Goal: Check status: Check status

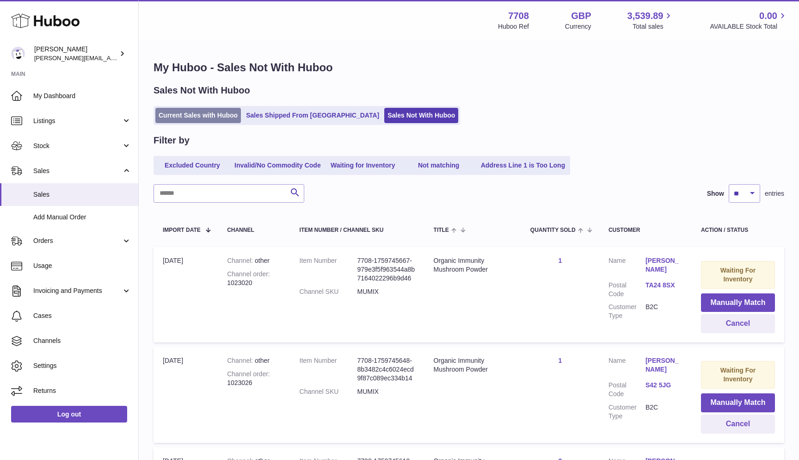
click at [192, 111] on link "Current Sales with Huboo" at bounding box center [198, 115] width 86 height 15
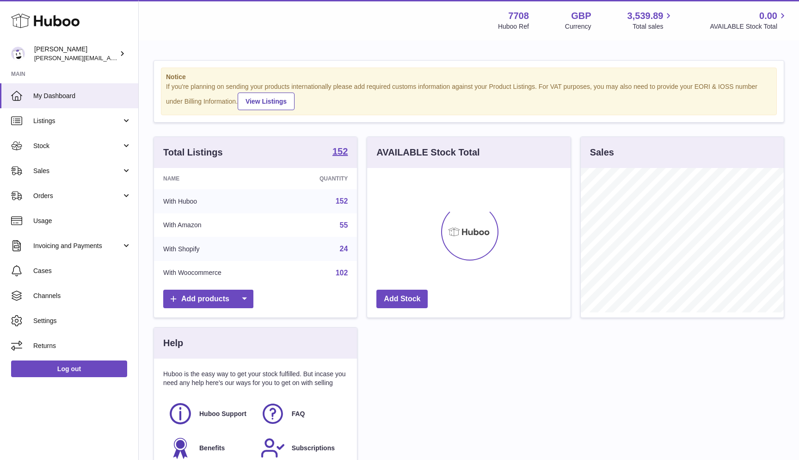
scroll to position [144, 204]
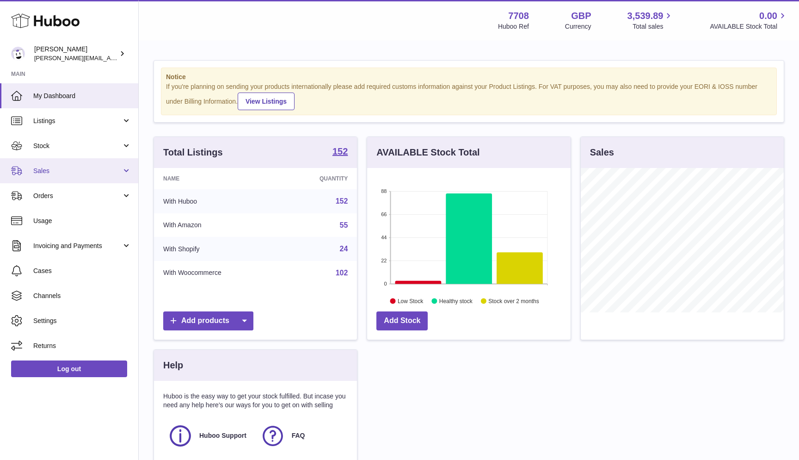
click at [59, 170] on span "Sales" at bounding box center [77, 171] width 88 height 9
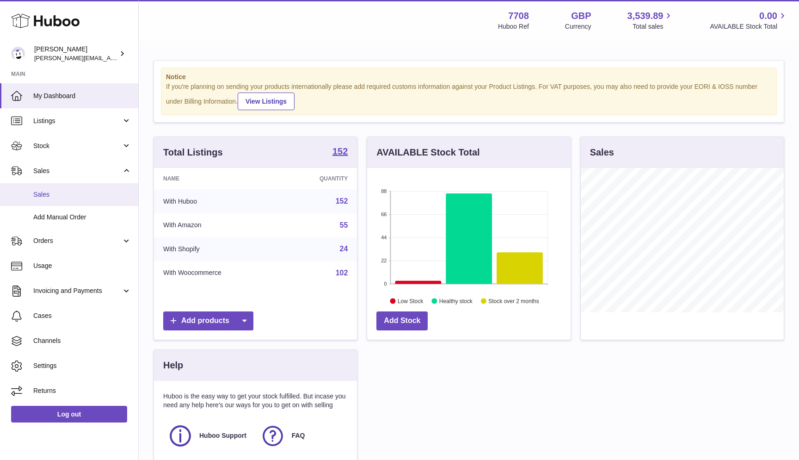
click at [56, 194] on span "Sales" at bounding box center [82, 194] width 98 height 9
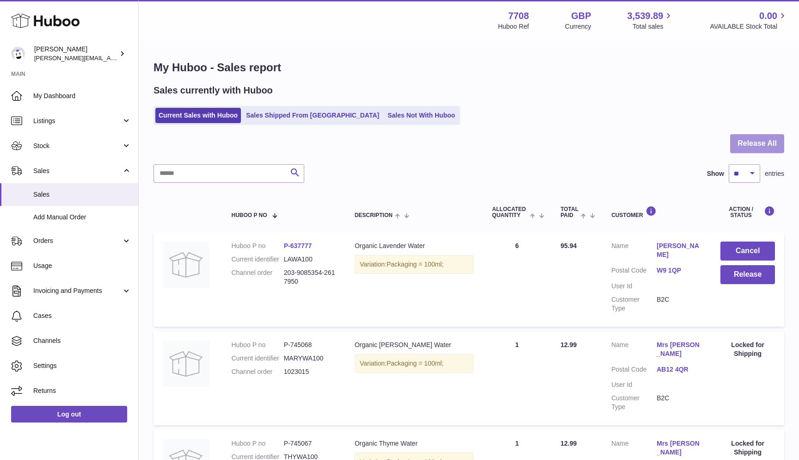
click at [770, 145] on button "Release All" at bounding box center [757, 143] width 54 height 19
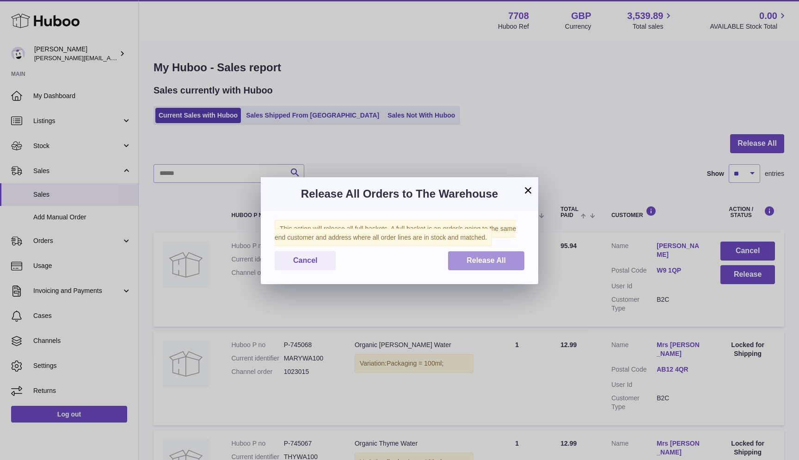
click at [502, 262] on span "Release All" at bounding box center [486, 260] width 39 height 8
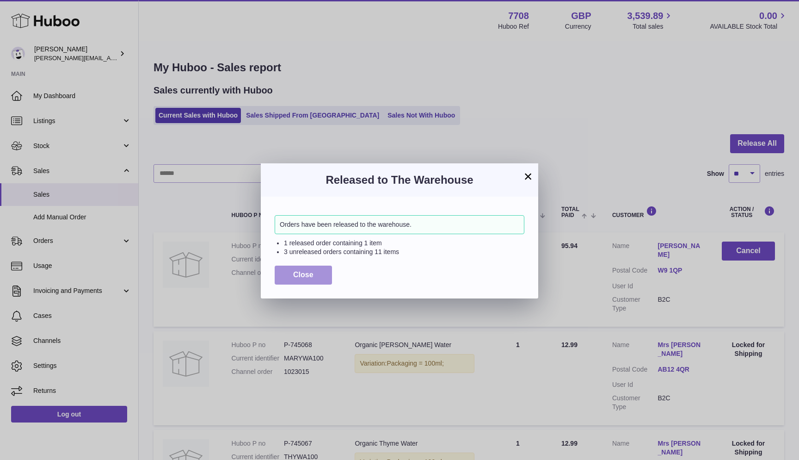
click at [284, 277] on button "Close" at bounding box center [303, 274] width 57 height 19
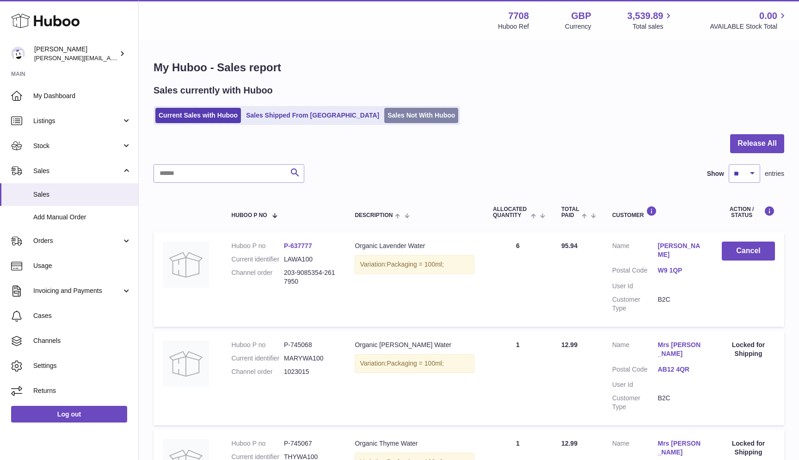
click at [384, 122] on link "Sales Not With Huboo" at bounding box center [421, 115] width 74 height 15
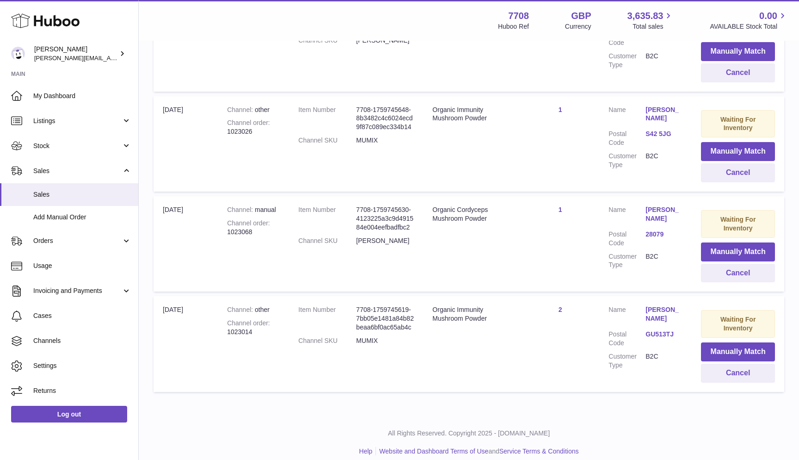
scroll to position [351, 0]
drag, startPoint x: 228, startPoint y: 225, endPoint x: 255, endPoint y: 225, distance: 27.8
click at [255, 225] on div "Channel order 1023068" at bounding box center [253, 228] width 53 height 18
copy div "1023068"
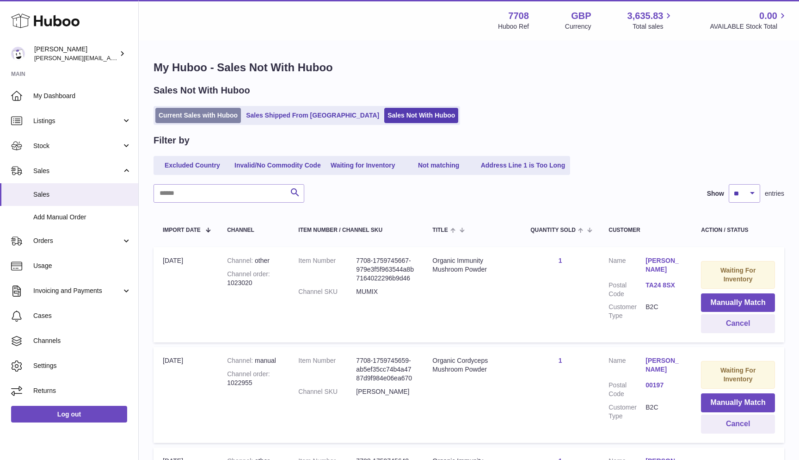
scroll to position [0, 0]
click at [191, 118] on link "Current Sales with Huboo" at bounding box center [198, 115] width 86 height 15
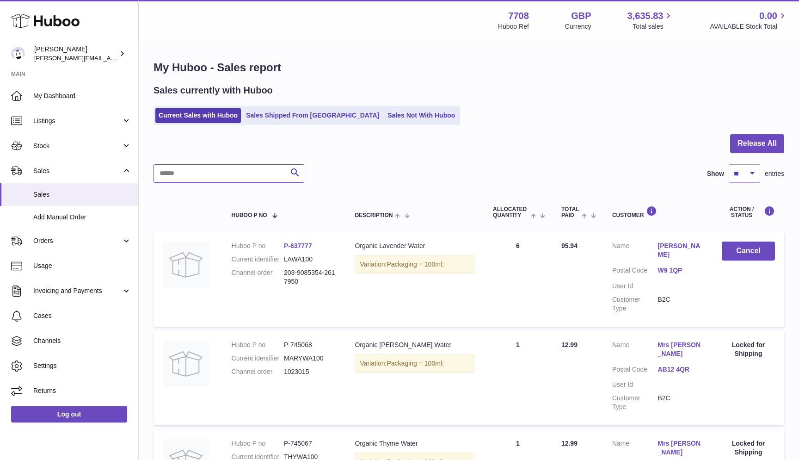
click at [176, 181] on input "text" at bounding box center [229, 173] width 151 height 19
paste input "*******"
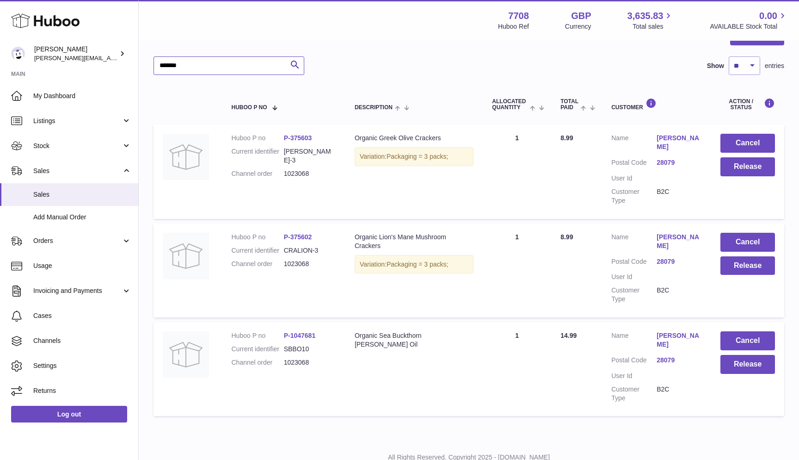
scroll to position [107, 0]
type input "*******"
click at [744, 355] on button "Release" at bounding box center [748, 364] width 55 height 19
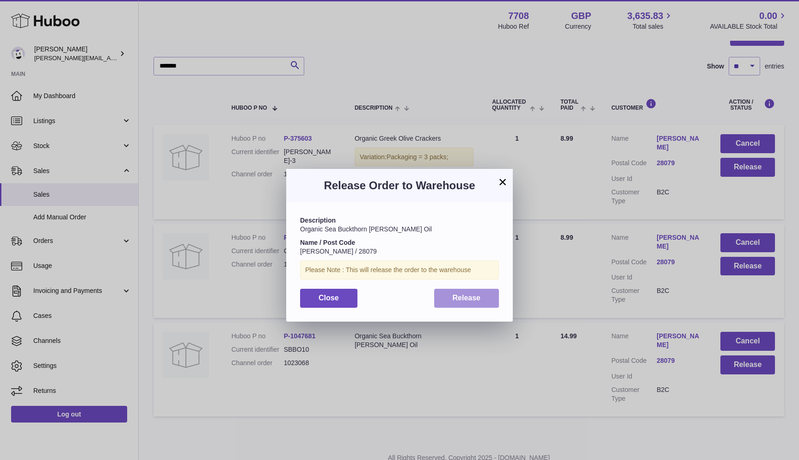
click at [487, 299] on button "Release" at bounding box center [466, 298] width 65 height 19
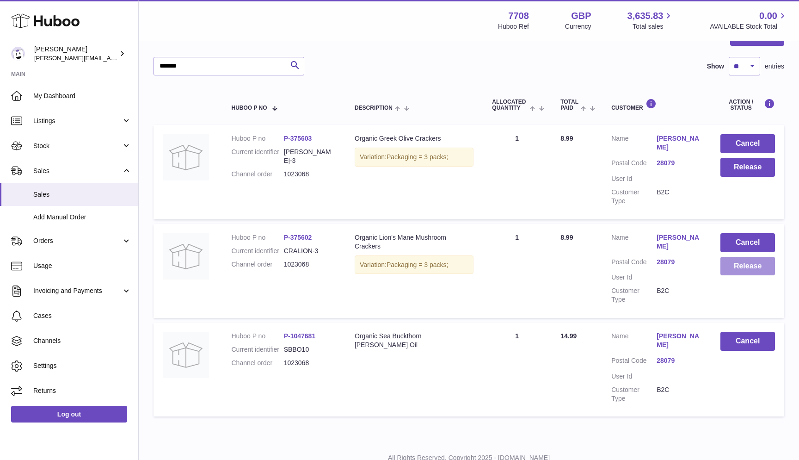
click at [751, 257] on button "Release" at bounding box center [748, 266] width 55 height 19
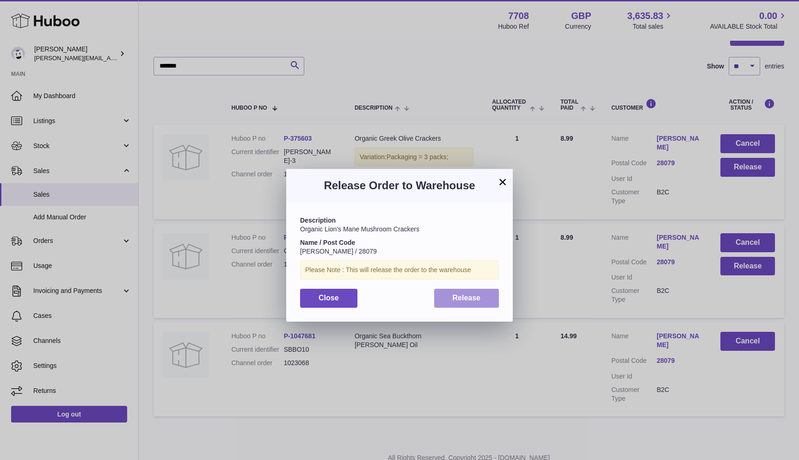
click at [487, 290] on button "Release" at bounding box center [466, 298] width 65 height 19
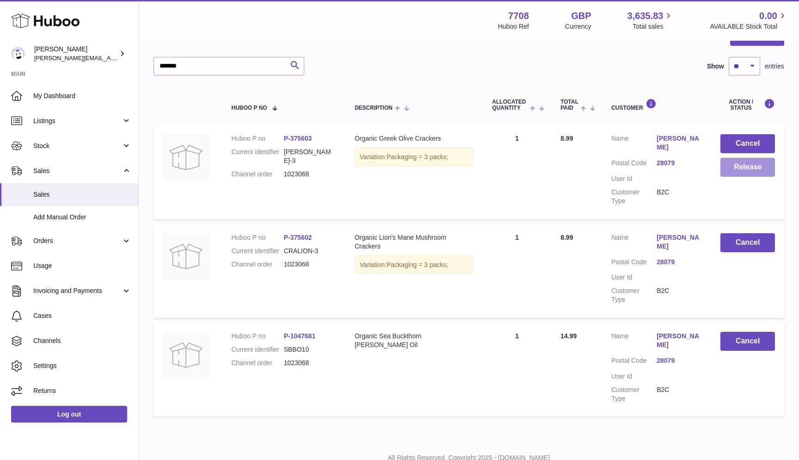
click at [758, 166] on button "Release" at bounding box center [748, 167] width 55 height 19
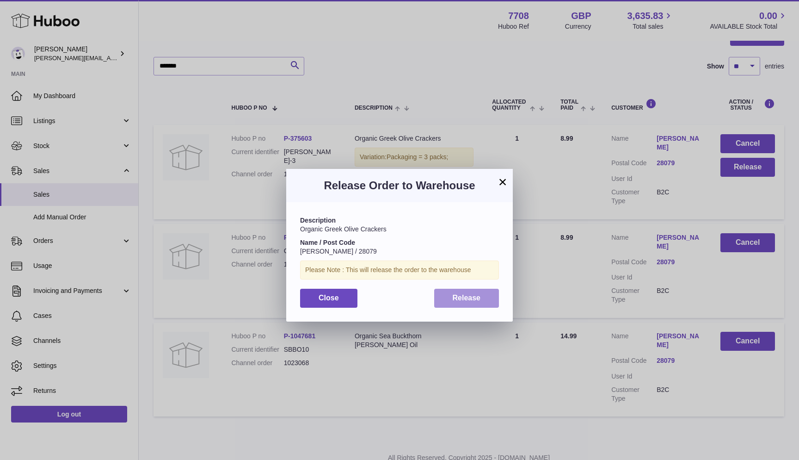
click at [441, 294] on button "Release" at bounding box center [466, 298] width 65 height 19
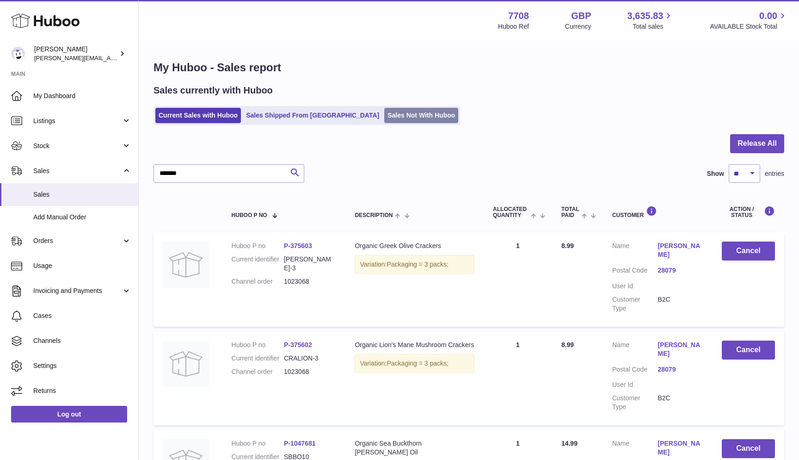
scroll to position [0, 0]
click at [384, 114] on link "Sales Not With Huboo" at bounding box center [421, 115] width 74 height 15
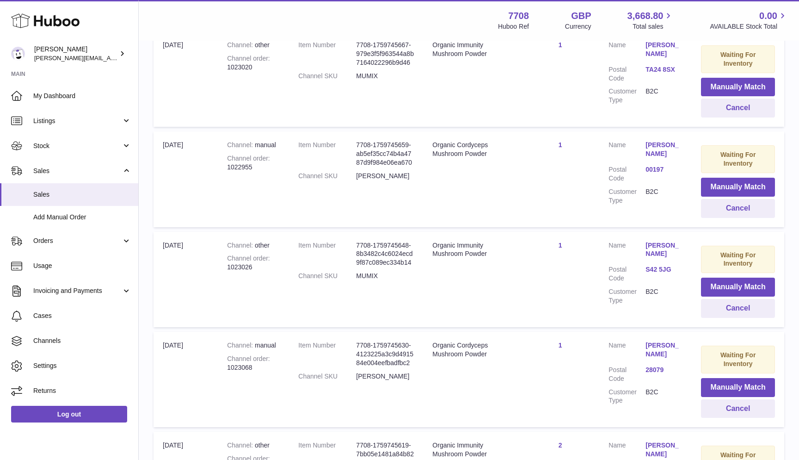
scroll to position [213, 0]
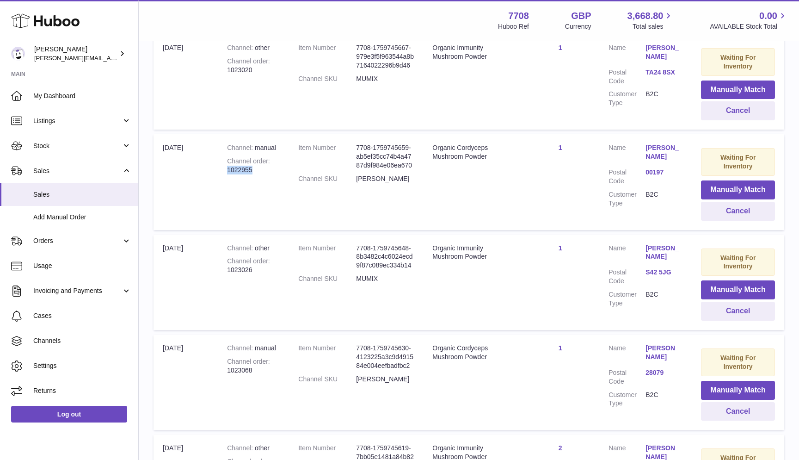
drag, startPoint x: 229, startPoint y: 166, endPoint x: 257, endPoint y: 166, distance: 27.8
click at [257, 166] on div "Channel order 1022955" at bounding box center [253, 166] width 53 height 18
copy div "1022955"
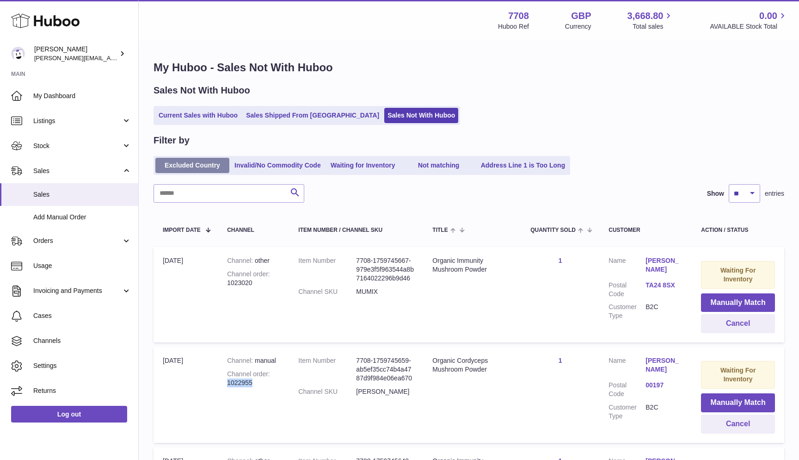
scroll to position [0, 0]
click at [158, 119] on link "Current Sales with Huboo" at bounding box center [198, 115] width 86 height 15
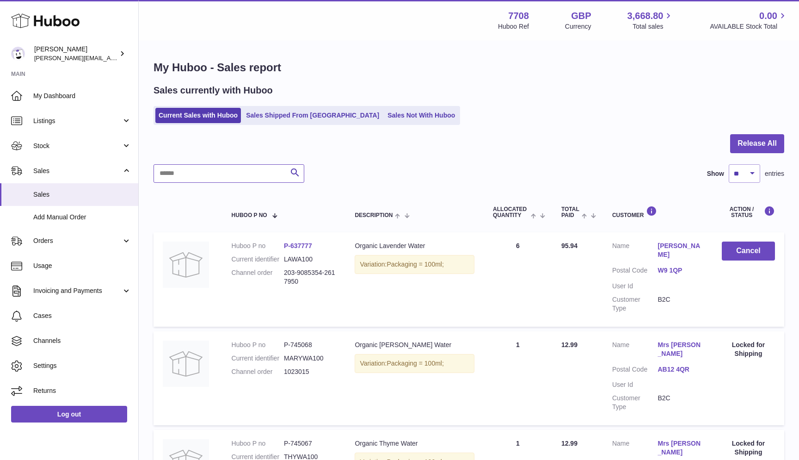
click at [177, 175] on input "text" at bounding box center [229, 173] width 151 height 19
paste input "*******"
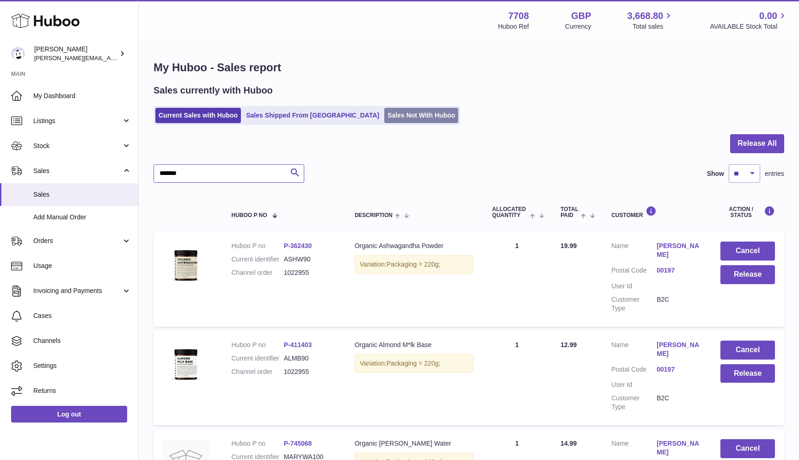
type input "*******"
click at [384, 112] on link "Sales Not With Huboo" at bounding box center [421, 115] width 74 height 15
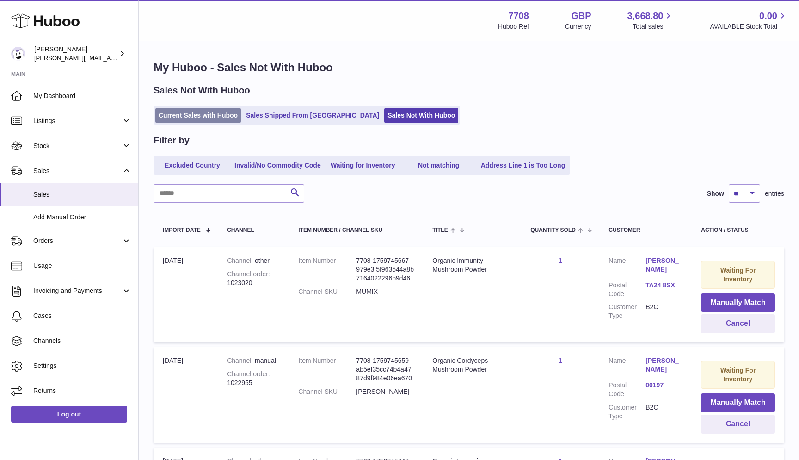
click at [179, 115] on link "Current Sales with Huboo" at bounding box center [198, 115] width 86 height 15
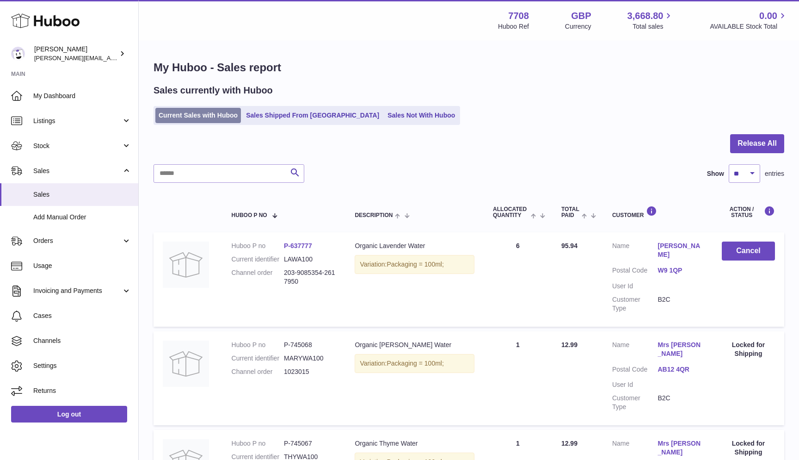
click at [178, 116] on link "Current Sales with Huboo" at bounding box center [198, 115] width 86 height 15
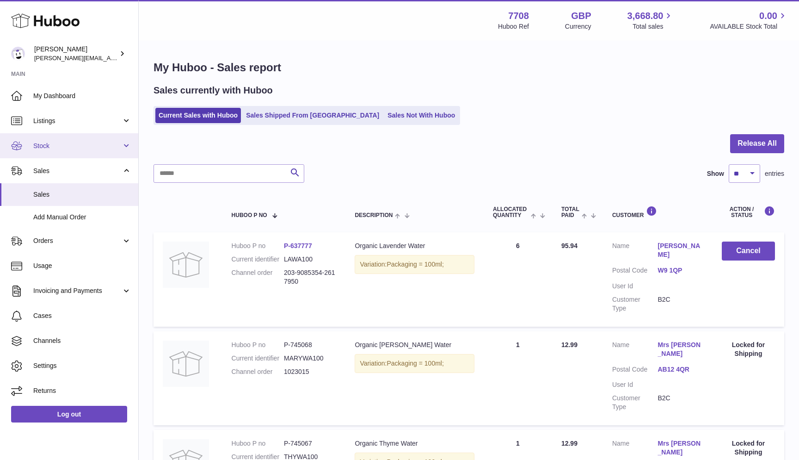
click at [68, 153] on link "Stock" at bounding box center [69, 145] width 138 height 25
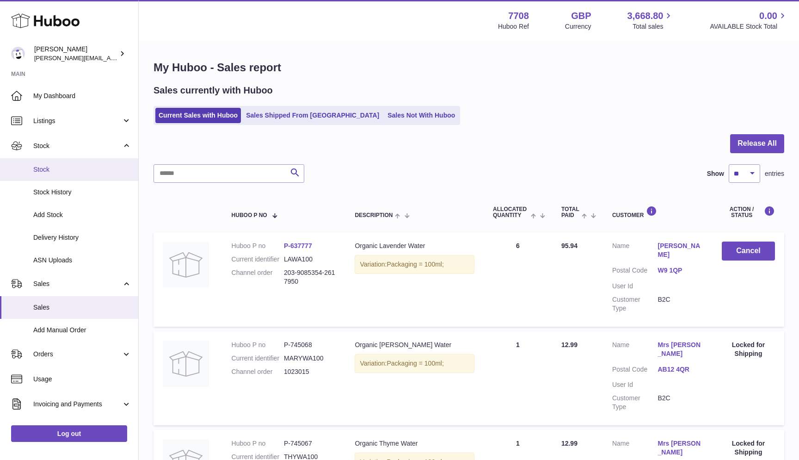
click at [60, 165] on span "Stock" at bounding box center [82, 169] width 98 height 9
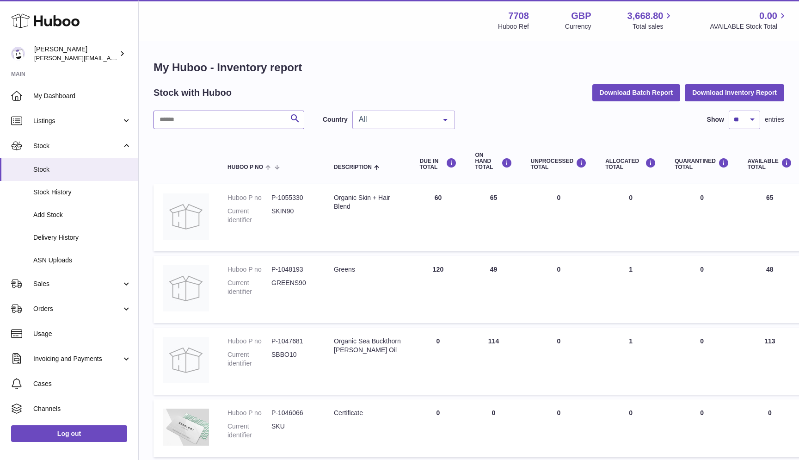
click at [179, 117] on input "text" at bounding box center [229, 120] width 151 height 19
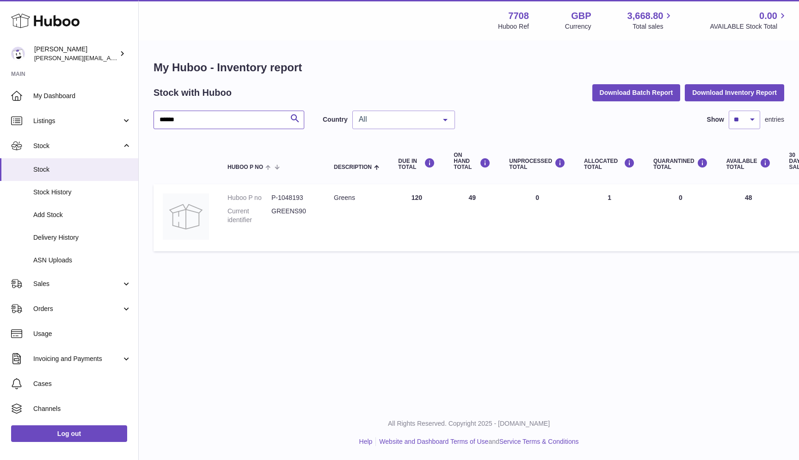
type input "******"
click at [394, 117] on span "All" at bounding box center [397, 119] width 80 height 9
click at [370, 156] on span "GB" at bounding box center [404, 157] width 102 height 19
click at [383, 127] on div "GB" at bounding box center [403, 120] width 103 height 19
click at [369, 172] on span "NL" at bounding box center [404, 175] width 102 height 19
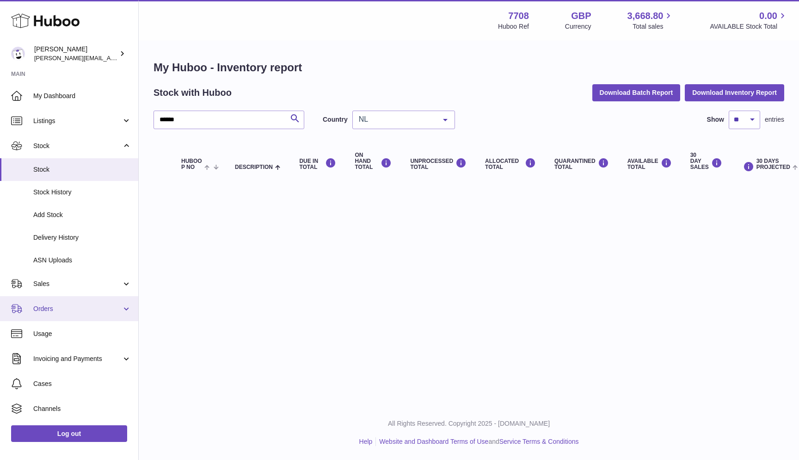
click at [61, 304] on span "Orders" at bounding box center [77, 308] width 88 height 9
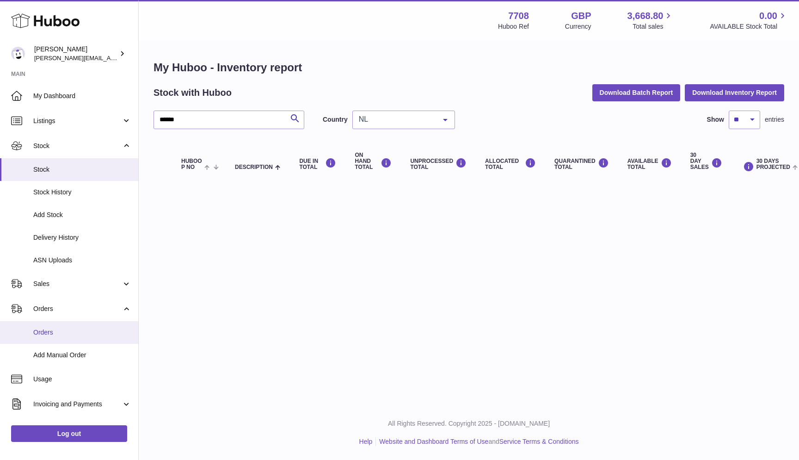
click at [56, 328] on span "Orders" at bounding box center [82, 332] width 98 height 9
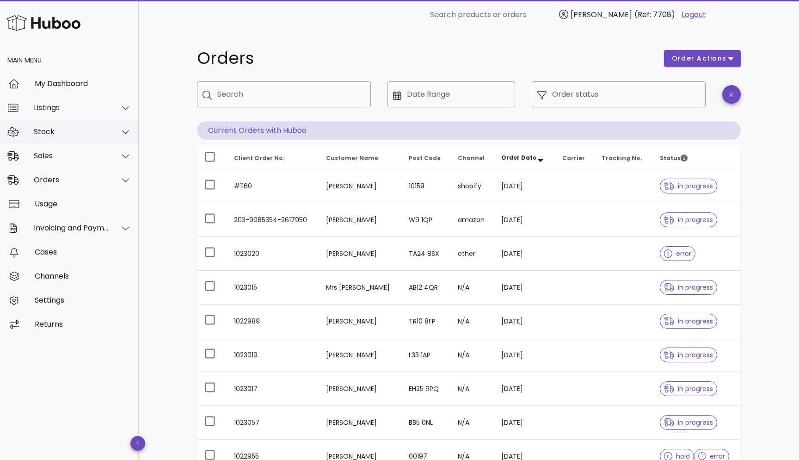
click at [68, 134] on div "Stock" at bounding box center [71, 131] width 75 height 9
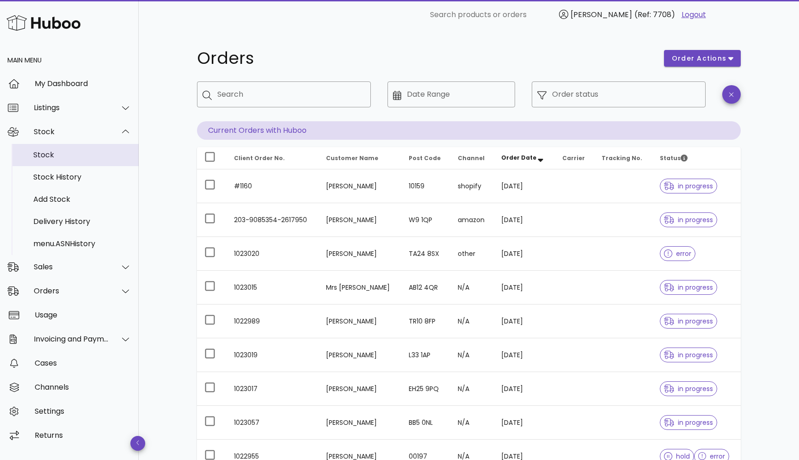
click at [62, 165] on div "Stock" at bounding box center [82, 155] width 98 height 20
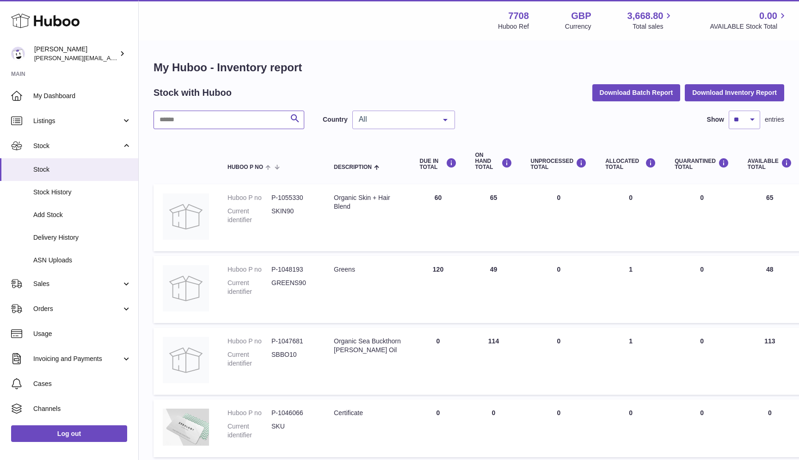
click at [182, 119] on input "text" at bounding box center [229, 120] width 151 height 19
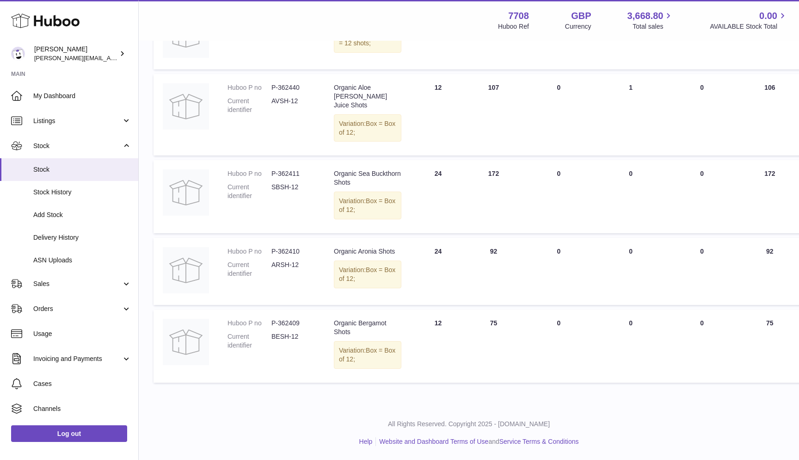
scroll to position [242, 0]
click at [283, 319] on dd "P-362409" at bounding box center [293, 323] width 44 height 9
copy dd "362409"
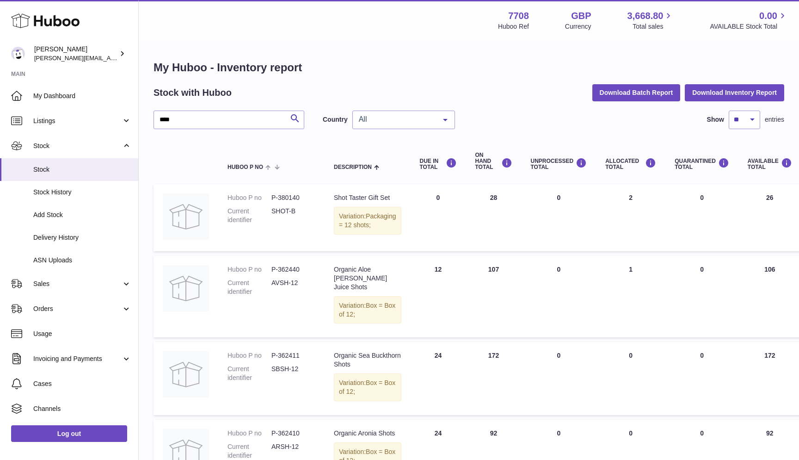
scroll to position [0, 0]
click at [167, 119] on input "****" at bounding box center [229, 120] width 151 height 19
click at [165, 120] on input "****" at bounding box center [229, 120] width 151 height 19
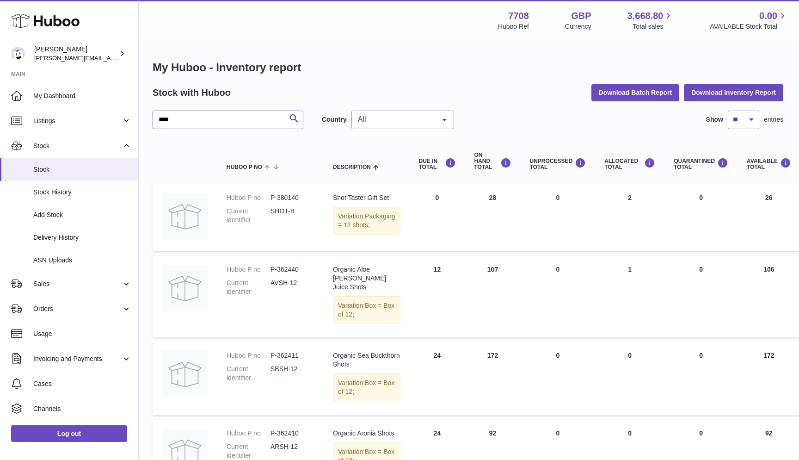
scroll to position [0, 1]
click at [163, 122] on input "****" at bounding box center [228, 120] width 151 height 19
type input "*"
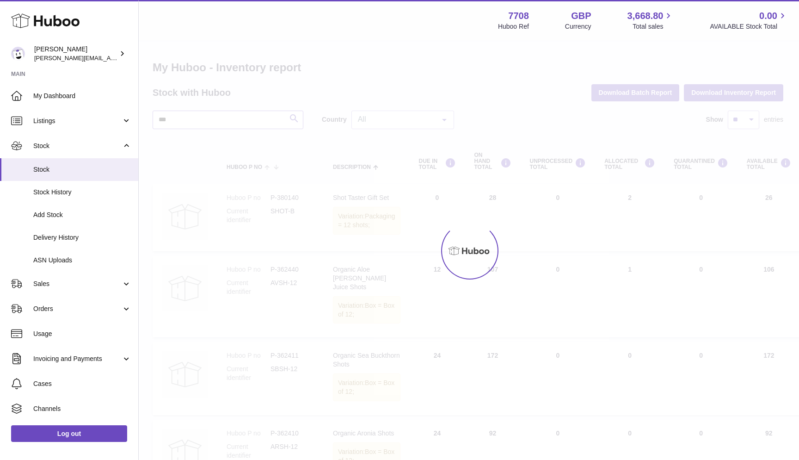
type input "**"
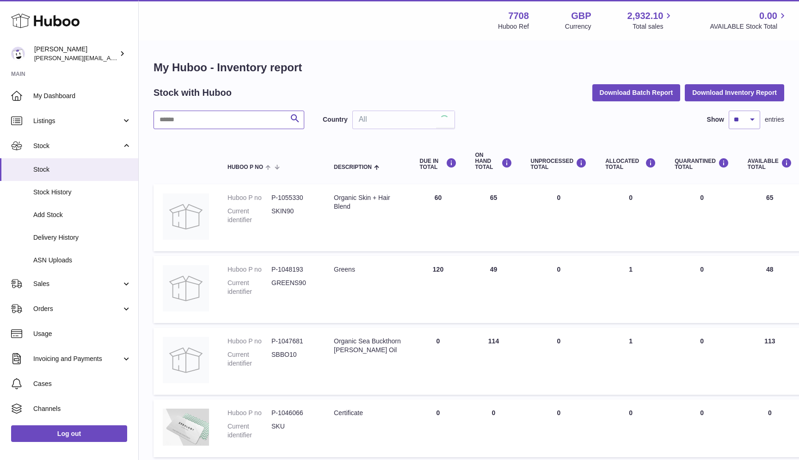
click at [177, 123] on input "text" at bounding box center [229, 120] width 151 height 19
type input "*********"
click at [412, 126] on div "All" at bounding box center [403, 120] width 103 height 19
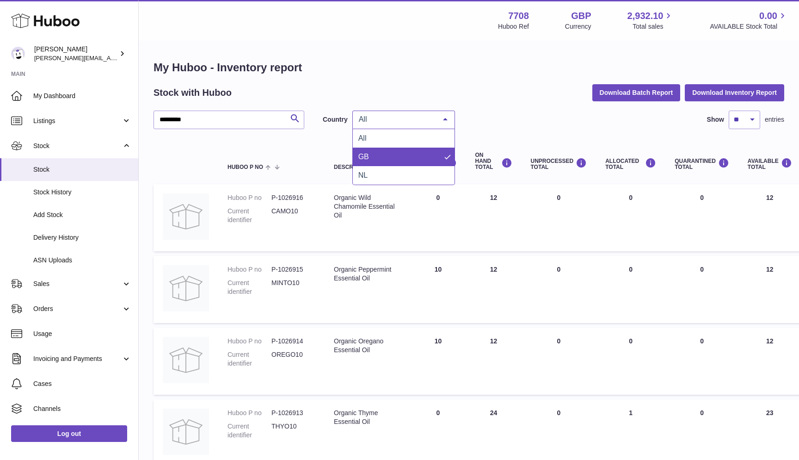
click at [399, 155] on span "GB" at bounding box center [404, 157] width 102 height 19
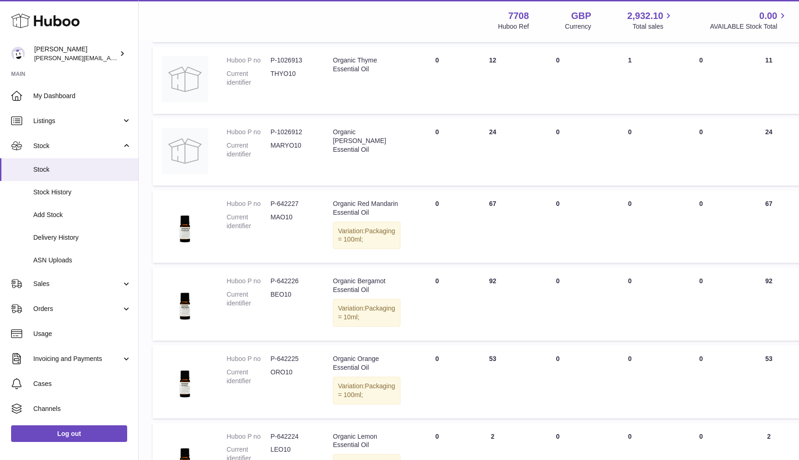
scroll to position [206, 1]
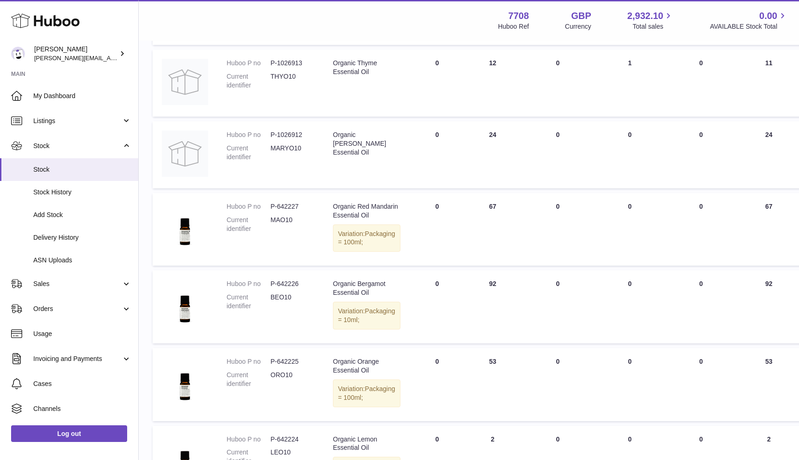
click at [280, 388] on dd "ORO10" at bounding box center [293, 379] width 44 height 18
click at [279, 217] on dd "MAO10" at bounding box center [293, 225] width 44 height 18
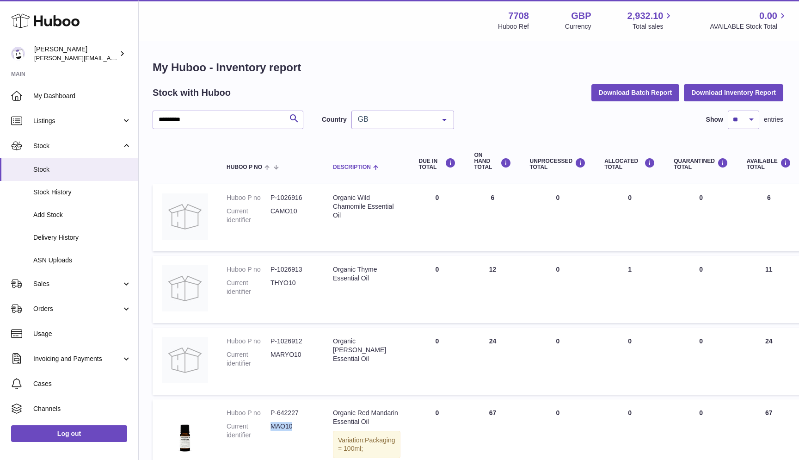
scroll to position [0, 1]
click at [377, 115] on span "GB" at bounding box center [396, 119] width 80 height 9
click at [360, 175] on span "NL" at bounding box center [362, 175] width 9 height 8
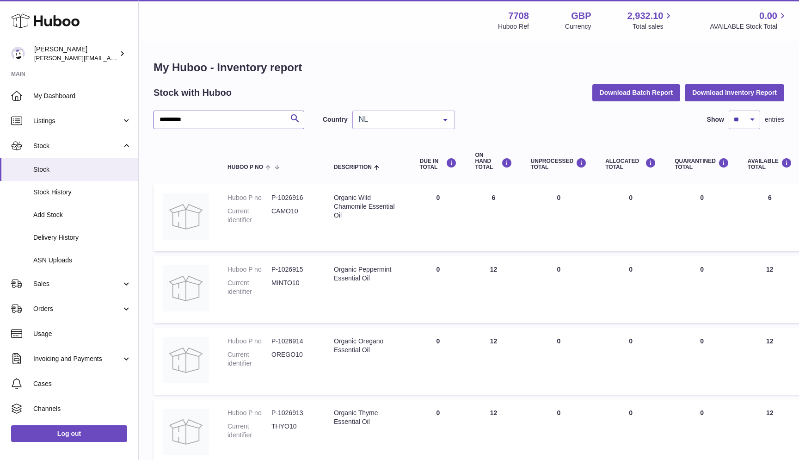
click at [171, 120] on input "*********" at bounding box center [229, 120] width 151 height 19
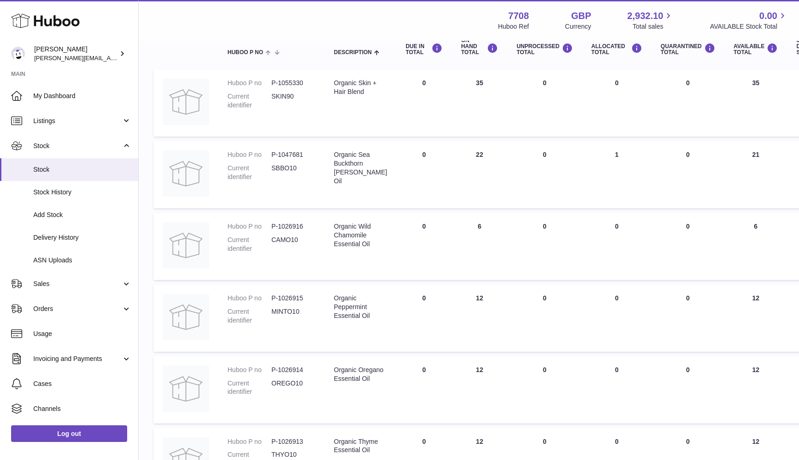
scroll to position [110, 0]
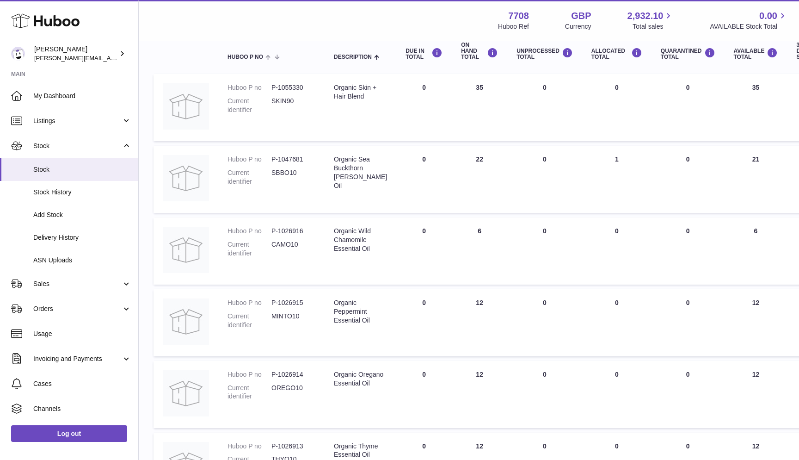
click at [275, 100] on dd "SKIN90" at bounding box center [293, 106] width 44 height 18
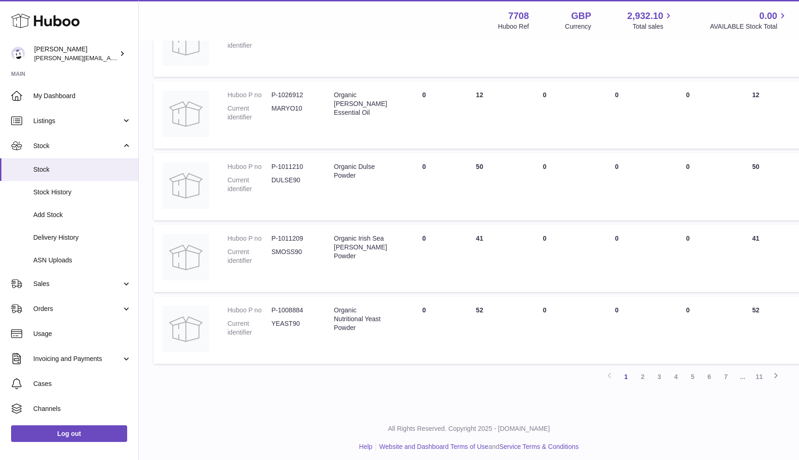
scroll to position [532, 0]
click at [642, 375] on link "2" at bounding box center [643, 377] width 17 height 17
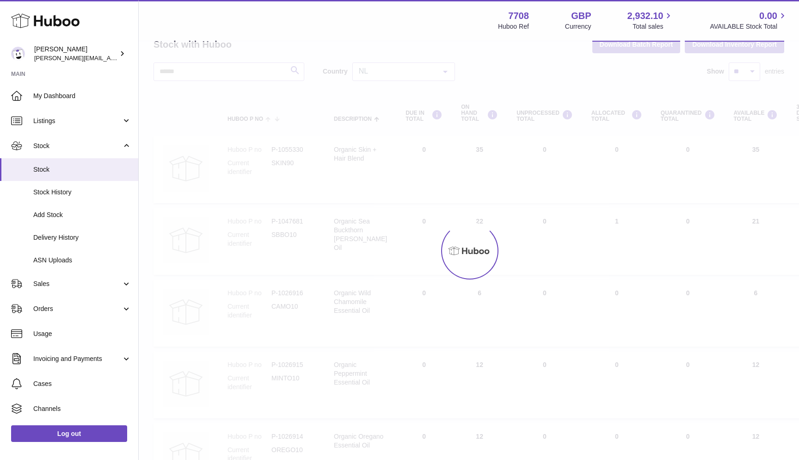
scroll to position [42, 0]
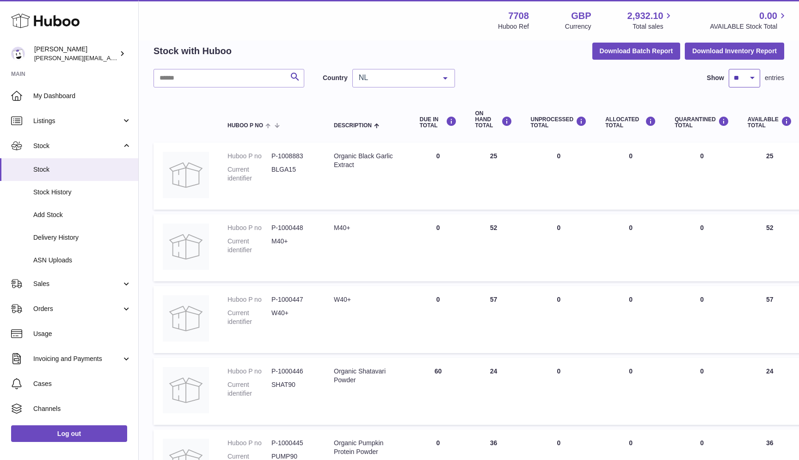
select select "***"
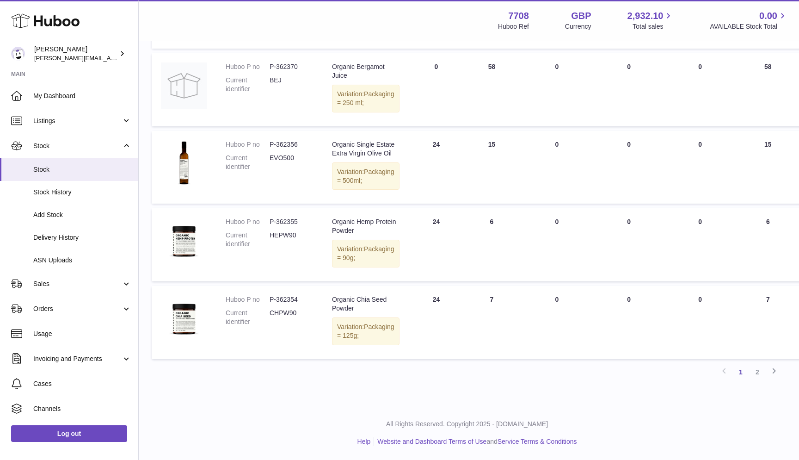
scroll to position [7659, 4]
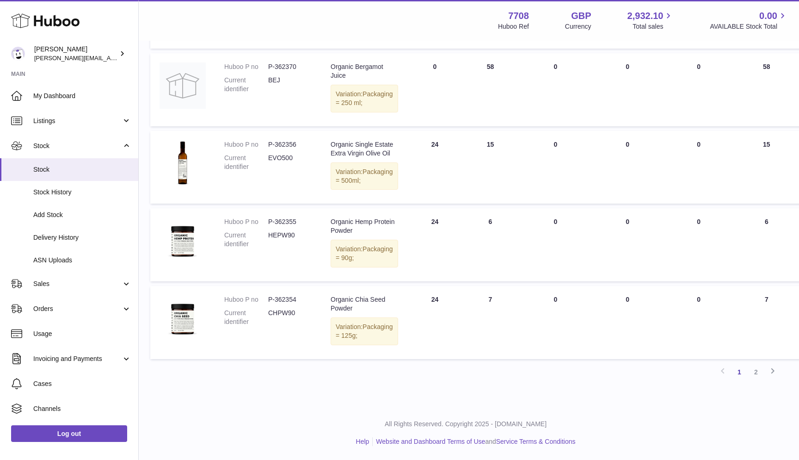
drag, startPoint x: 295, startPoint y: 208, endPoint x: 269, endPoint y: 207, distance: 25.9
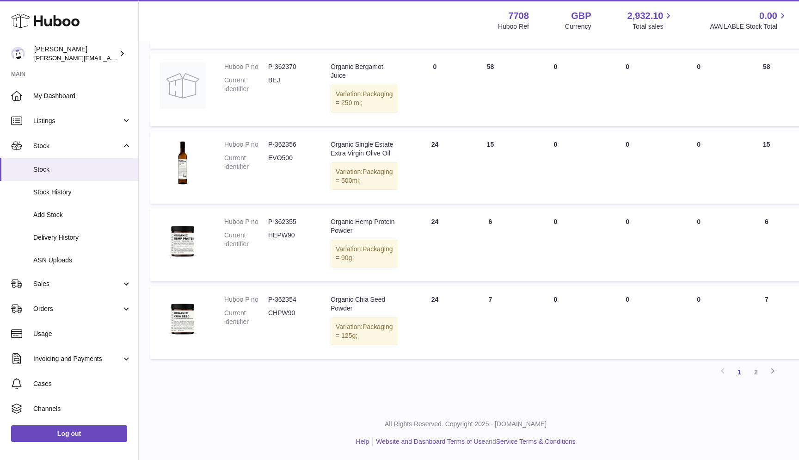
drag, startPoint x: 283, startPoint y: 208, endPoint x: 300, endPoint y: 208, distance: 17.6
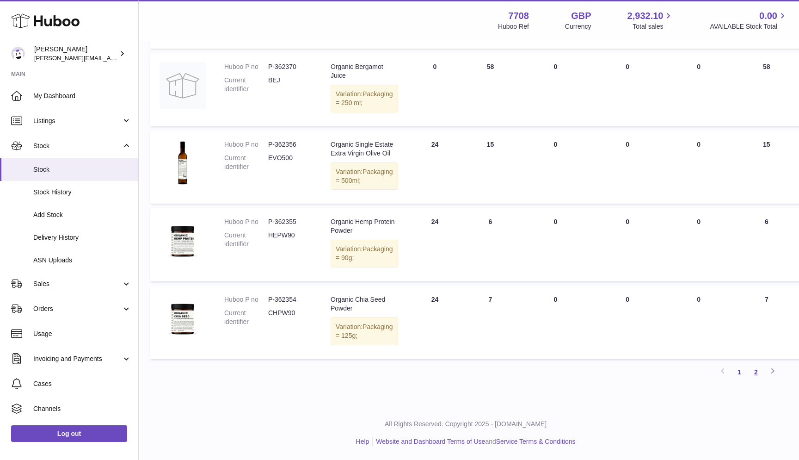
click at [758, 369] on link "2" at bounding box center [756, 372] width 17 height 17
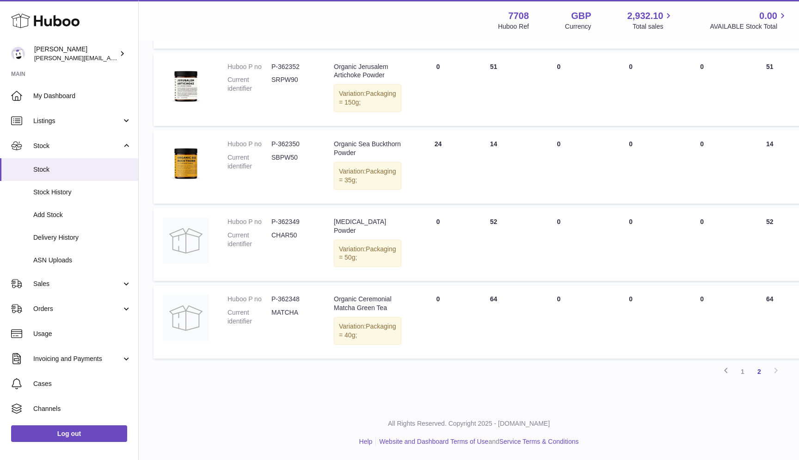
scroll to position [290, 0]
click at [758, 374] on link "2" at bounding box center [759, 371] width 17 height 17
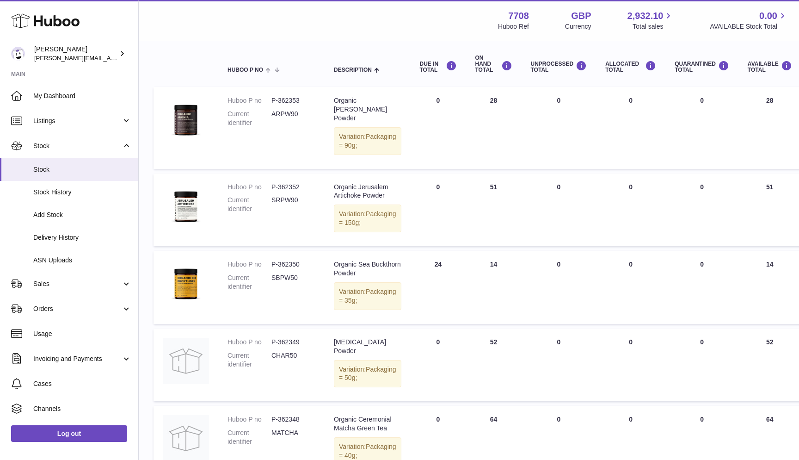
scroll to position [42, 0]
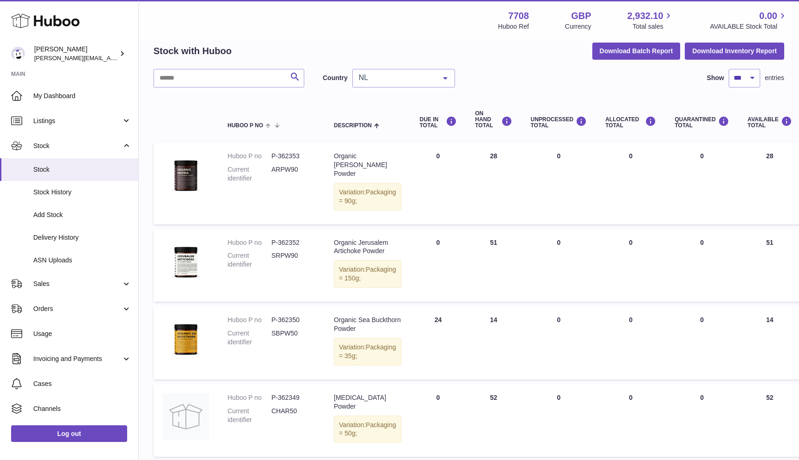
click at [472, 238] on td "ON HAND Total 51" at bounding box center [494, 265] width 56 height 73
click at [751, 156] on td "AVAILABLE Total 28" at bounding box center [770, 182] width 63 height 81
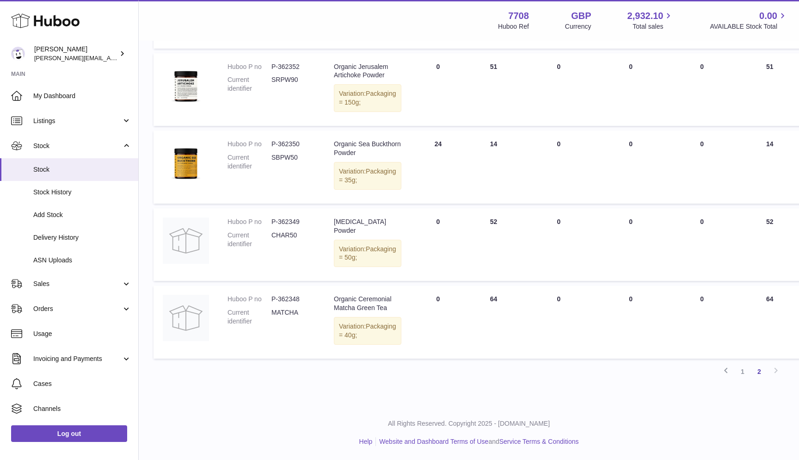
scroll to position [290, 0]
click at [472, 285] on td "ON HAND Total 64" at bounding box center [494, 321] width 56 height 73
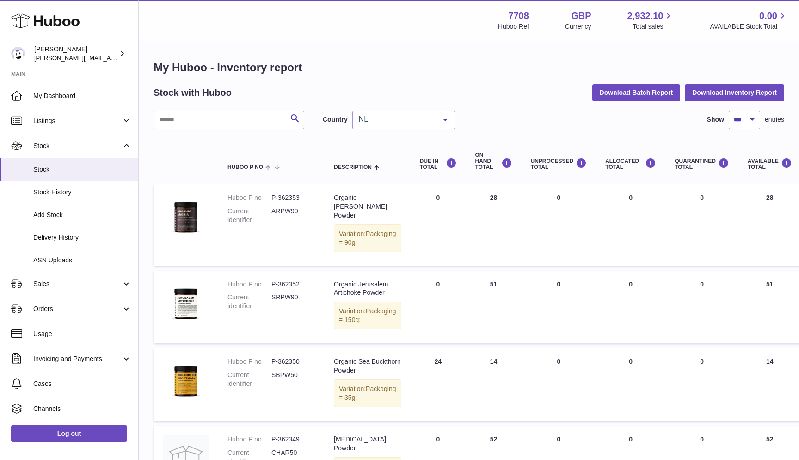
scroll to position [0, 0]
click at [61, 282] on span "Sales" at bounding box center [77, 283] width 88 height 9
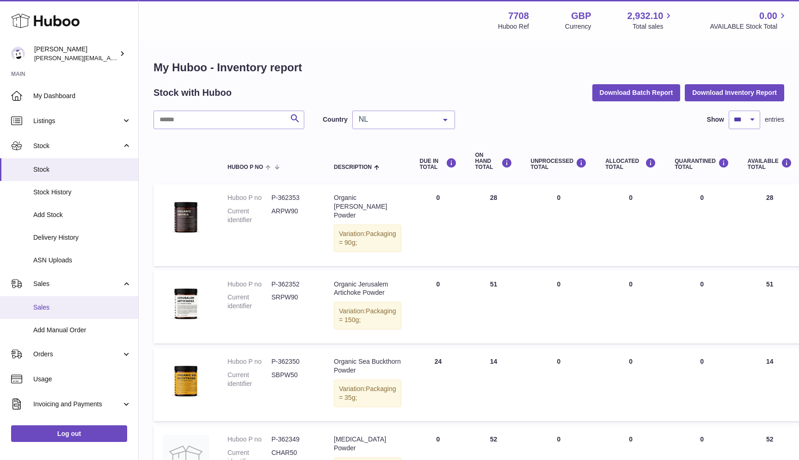
click at [57, 307] on span "Sales" at bounding box center [82, 307] width 98 height 9
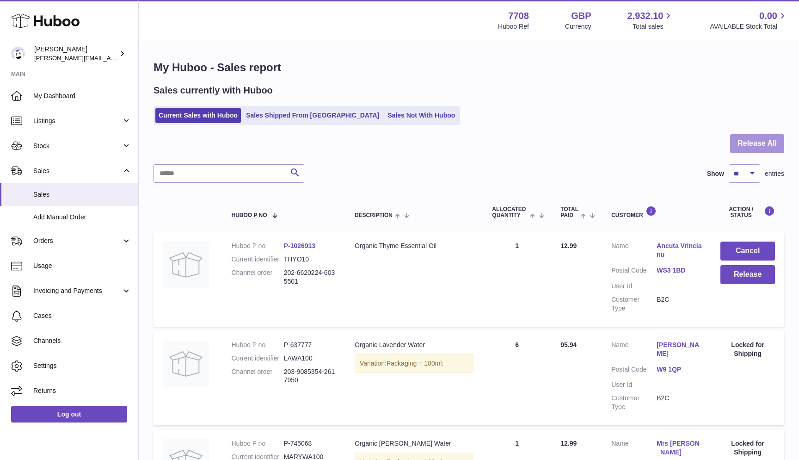
click at [778, 144] on button "Release All" at bounding box center [757, 143] width 54 height 19
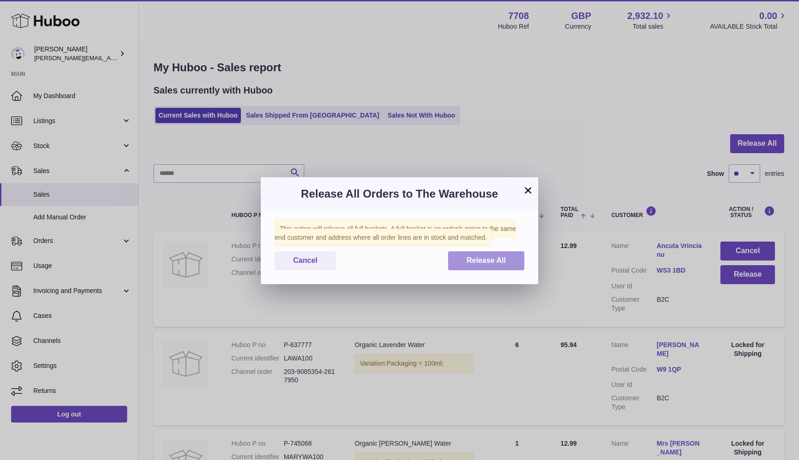
click at [513, 266] on button "Release All" at bounding box center [486, 260] width 76 height 19
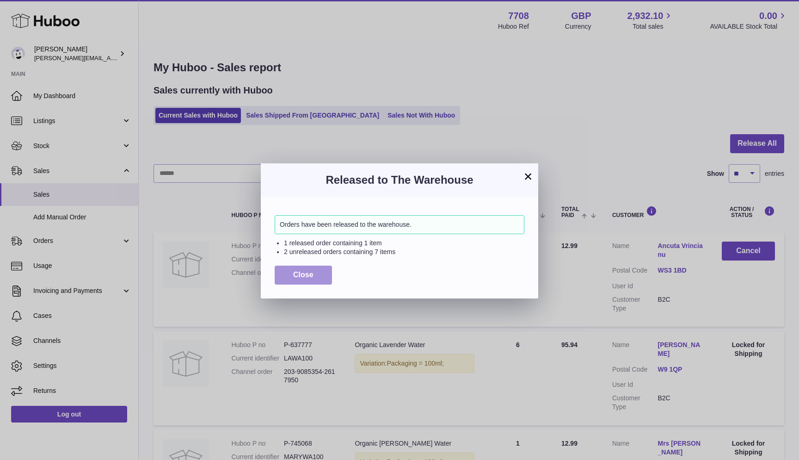
click at [306, 271] on span "Close" at bounding box center [303, 275] width 20 height 8
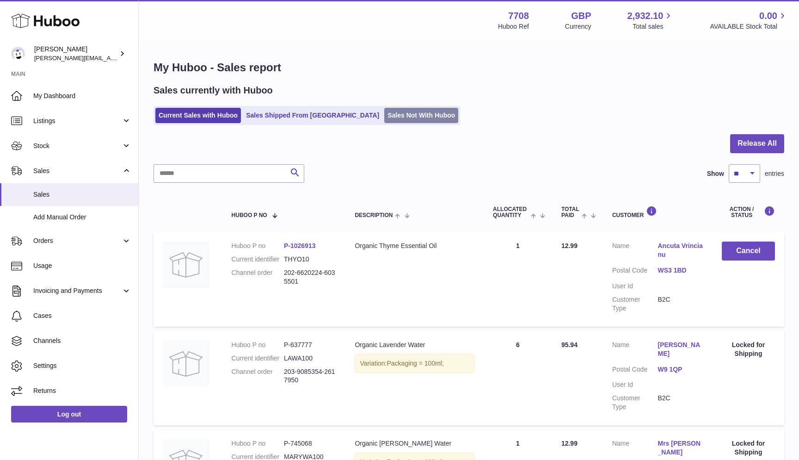
click at [384, 112] on link "Sales Not With Huboo" at bounding box center [421, 115] width 74 height 15
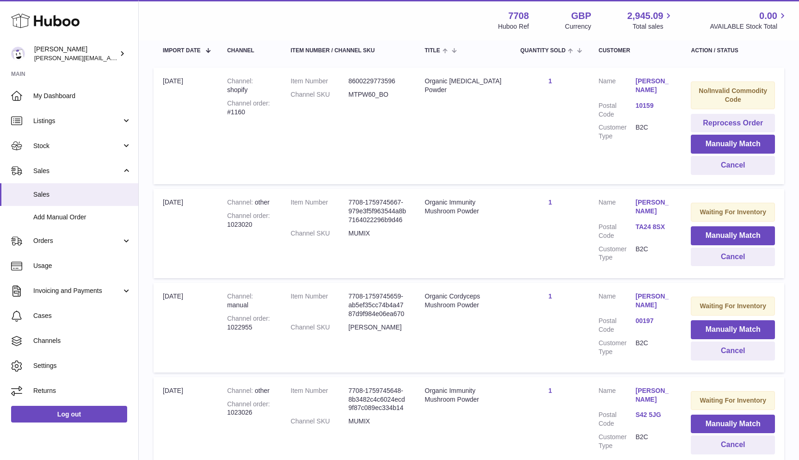
scroll to position [180, 0]
click at [60, 153] on link "Stock" at bounding box center [69, 145] width 138 height 25
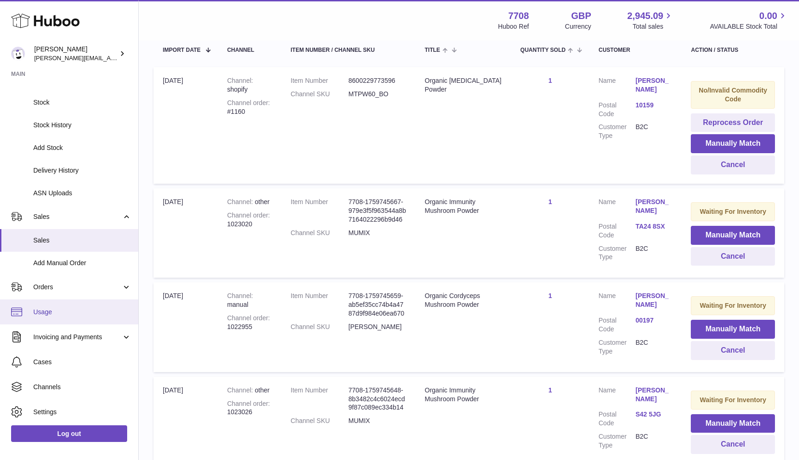
scroll to position [58, 0]
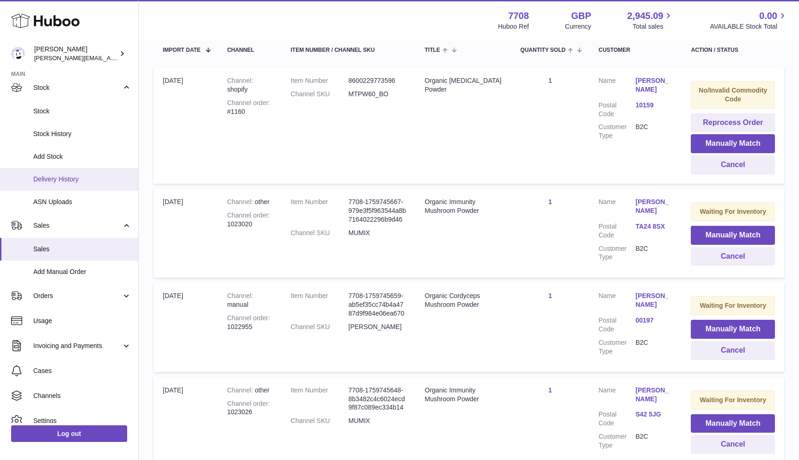
click at [49, 175] on span "Delivery History" at bounding box center [82, 179] width 98 height 9
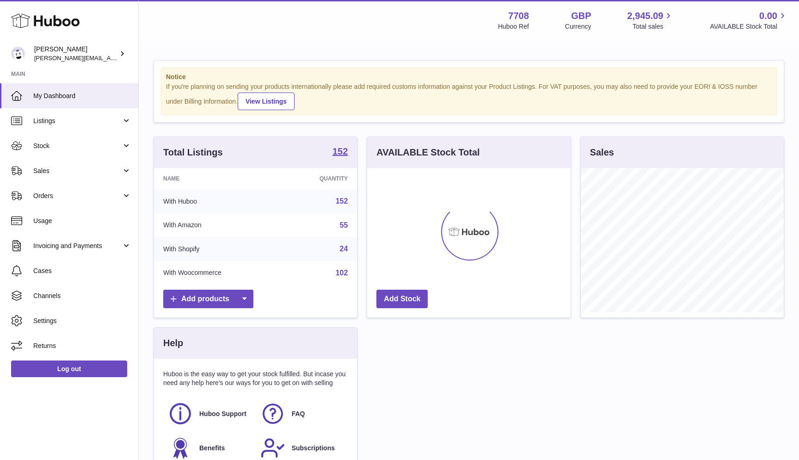
scroll to position [144, 204]
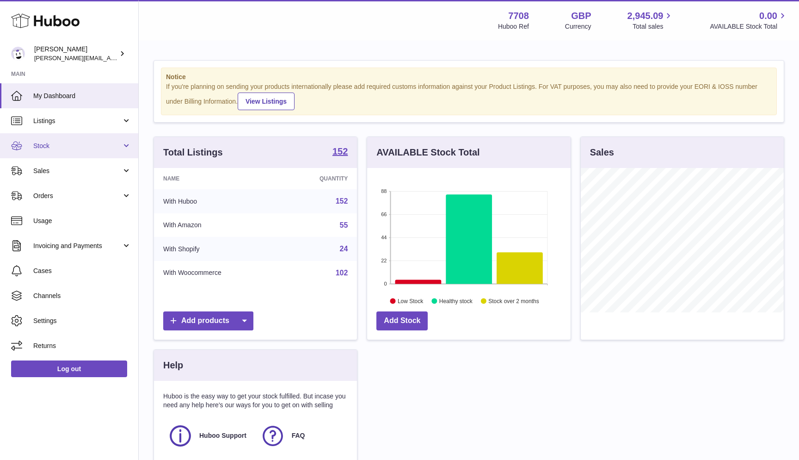
click at [83, 142] on span "Stock" at bounding box center [77, 146] width 88 height 9
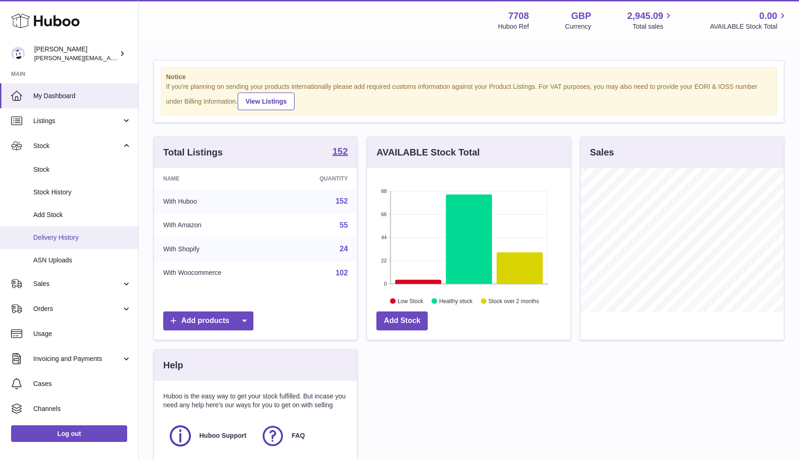
click at [62, 234] on span "Delivery History" at bounding box center [82, 237] width 98 height 9
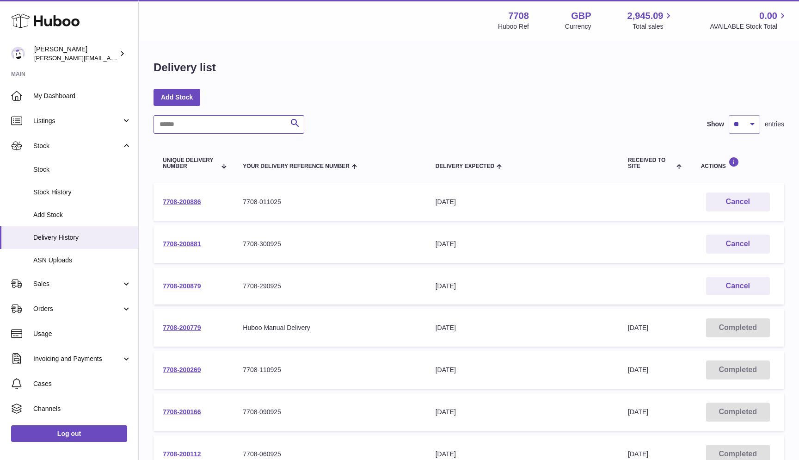
click at [198, 128] on input "text" at bounding box center [229, 124] width 151 height 19
paste input "**********"
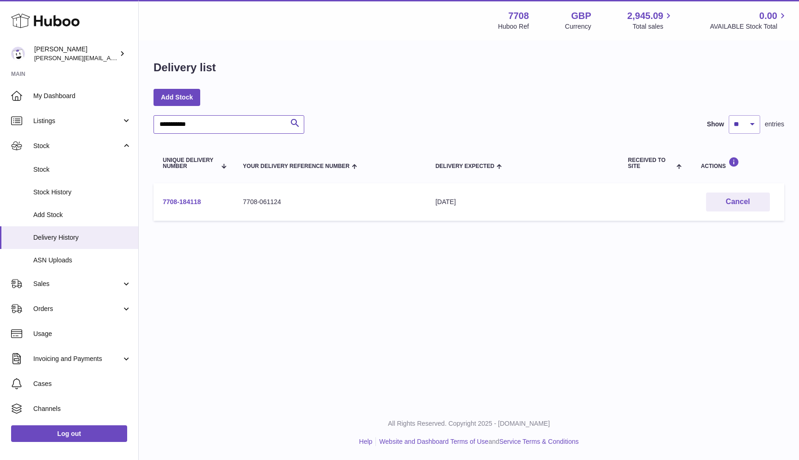
type input "**********"
click at [197, 203] on link "7708-184118" at bounding box center [182, 201] width 38 height 7
click at [183, 202] on link "7708-184118" at bounding box center [182, 201] width 38 height 7
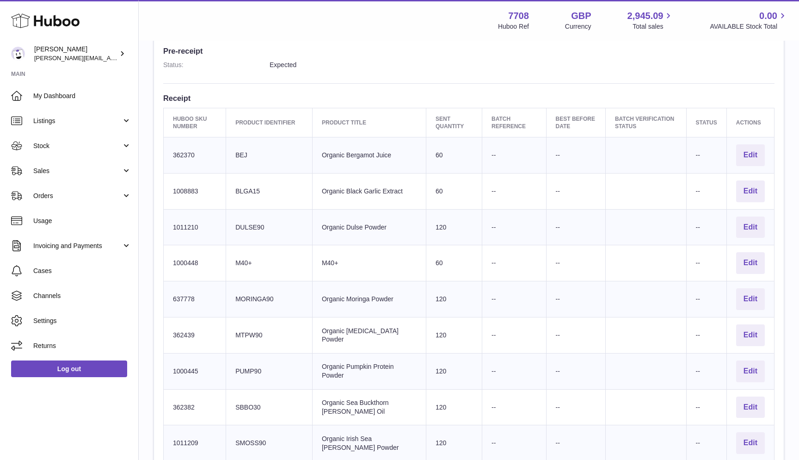
scroll to position [274, 0]
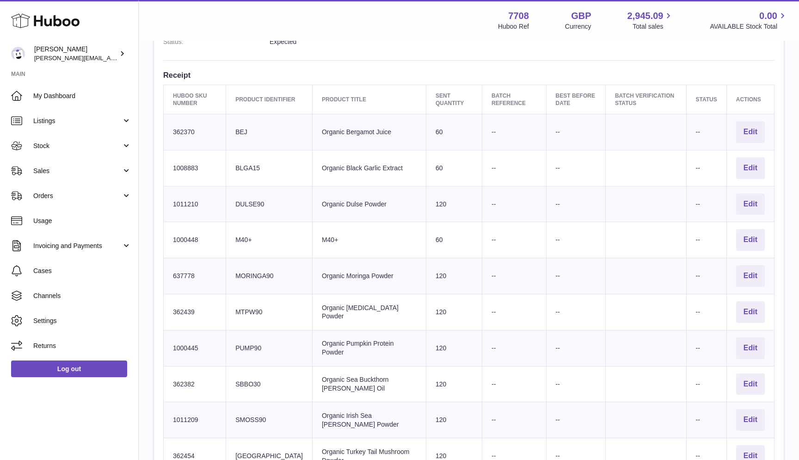
click at [245, 128] on td "Client Identifier BEJ" at bounding box center [269, 132] width 86 height 36
click at [245, 162] on td "Client Identifier BLGA15" at bounding box center [269, 168] width 86 height 36
click at [245, 197] on td "Client Identifier DULSE90" at bounding box center [269, 204] width 86 height 36
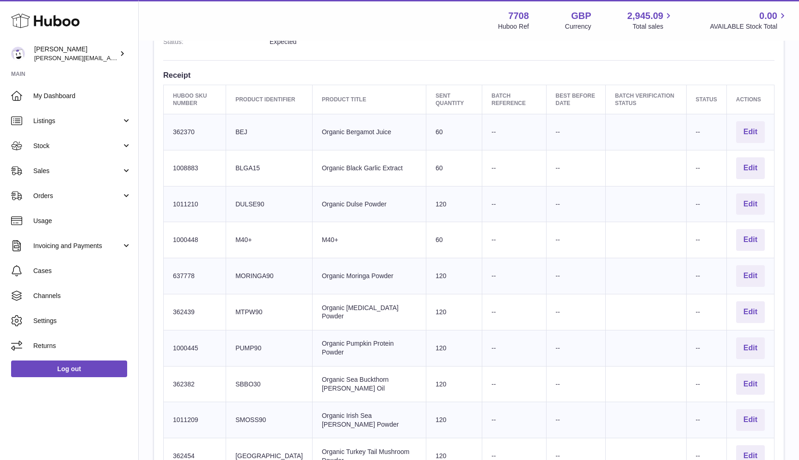
click at [245, 197] on td "Client Identifier DULSE90" at bounding box center [269, 204] width 86 height 36
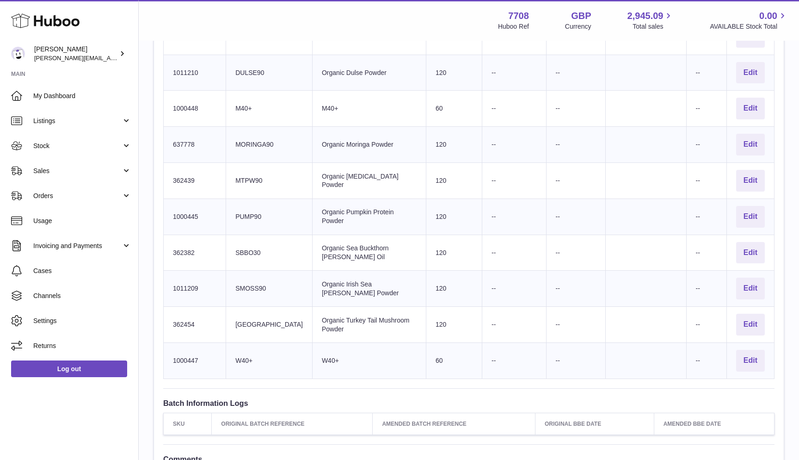
scroll to position [395, 0]
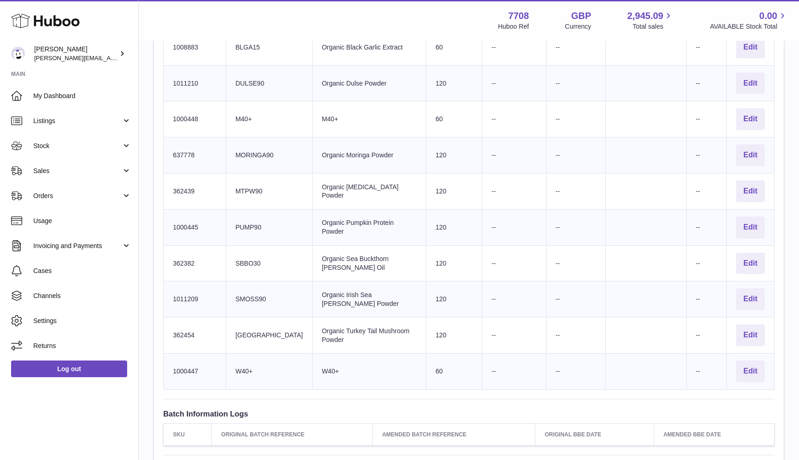
click at [246, 113] on td "Client Identifier M40+" at bounding box center [269, 119] width 86 height 36
click at [247, 148] on td "Client Identifier MORINGA90" at bounding box center [269, 155] width 86 height 36
click at [246, 181] on td "Client Identifier MTPW90" at bounding box center [269, 191] width 86 height 36
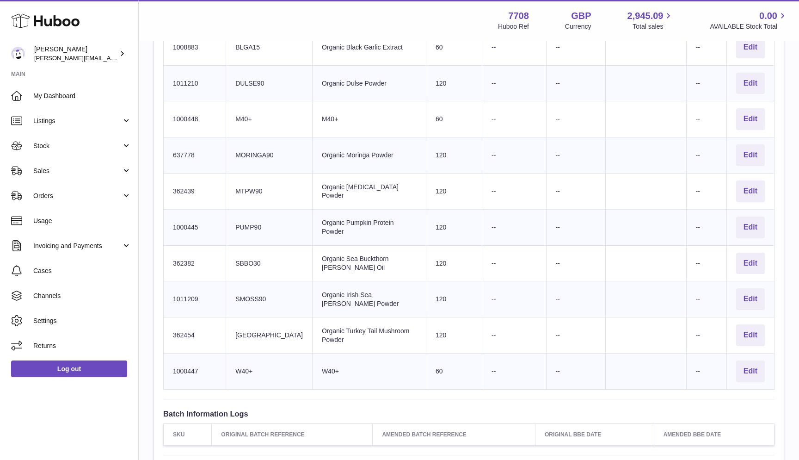
click at [246, 181] on td "Client Identifier MTPW90" at bounding box center [269, 191] width 86 height 36
click at [245, 217] on td "Client Identifier PUMP90" at bounding box center [269, 227] width 86 height 36
click at [244, 255] on td "Client Identifier SBBO30" at bounding box center [269, 263] width 86 height 36
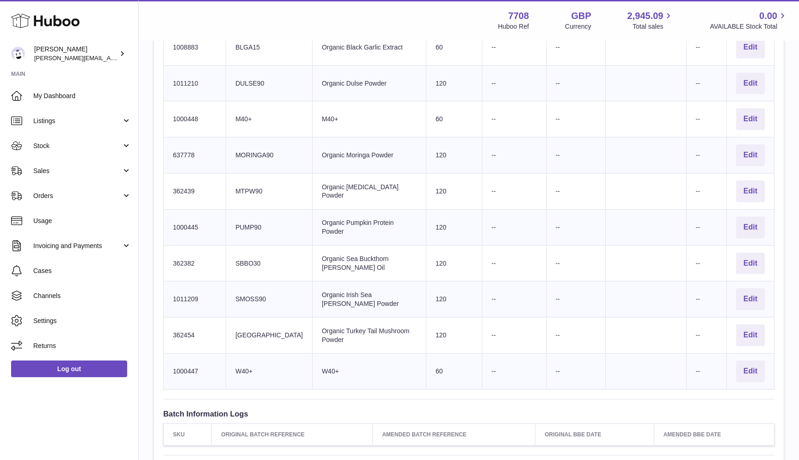
click at [246, 289] on td "Client Identifier SMOSS90" at bounding box center [269, 299] width 86 height 36
click at [246, 322] on td "Client Identifier TURKEY" at bounding box center [269, 335] width 86 height 36
click at [245, 360] on td "Client Identifier W40+" at bounding box center [269, 371] width 86 height 36
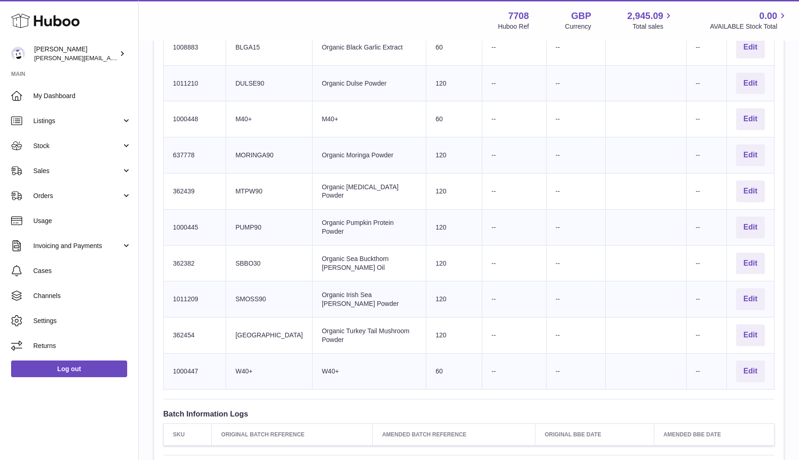
click at [245, 360] on td "Client Identifier W40+" at bounding box center [269, 371] width 86 height 36
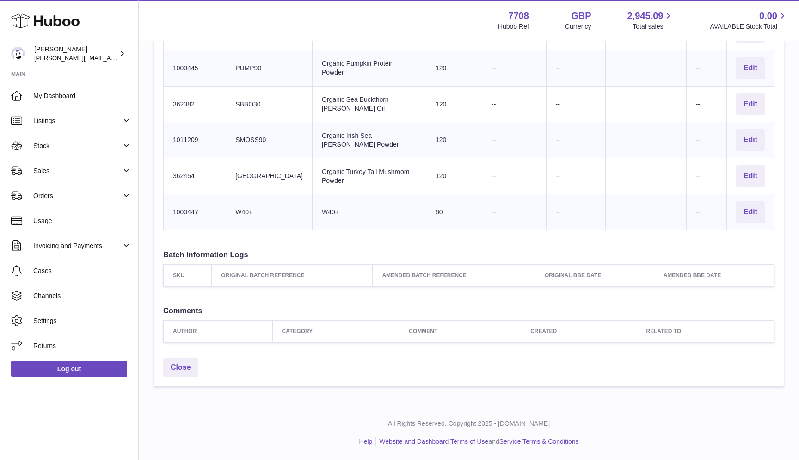
scroll to position [546, 0]
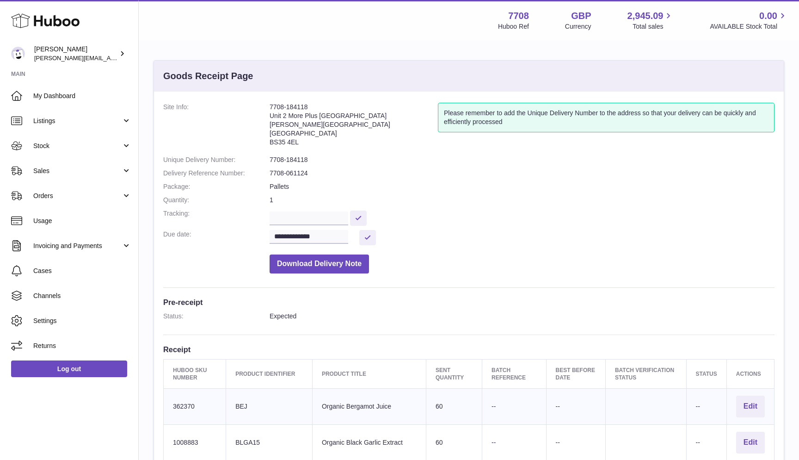
drag, startPoint x: 270, startPoint y: 116, endPoint x: 369, endPoint y: 139, distance: 101.6
click at [369, 139] on address "7708-184118 Unit 2 More Plus Central Park Hudson Ave Severn Beach BS35 4EL" at bounding box center [354, 127] width 168 height 48
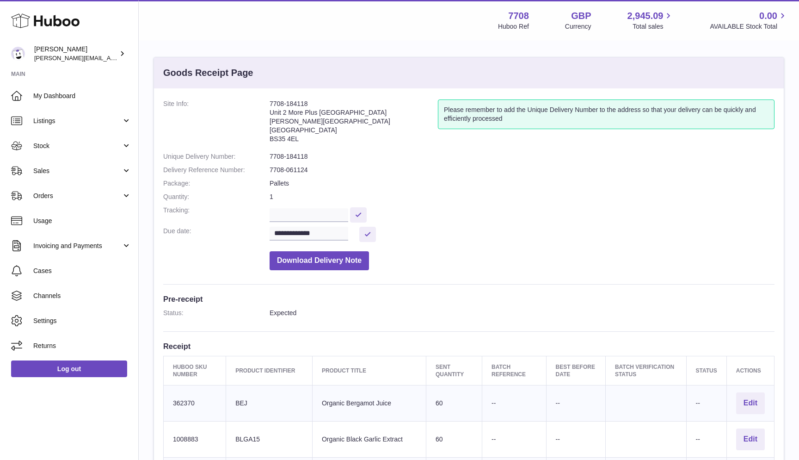
scroll to position [4, 0]
click at [86, 167] on span "Sales" at bounding box center [77, 171] width 88 height 9
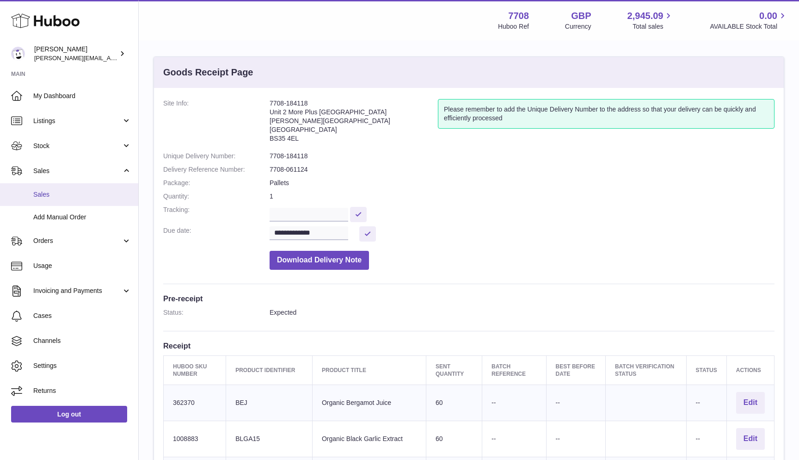
click at [73, 191] on span "Sales" at bounding box center [82, 194] width 98 height 9
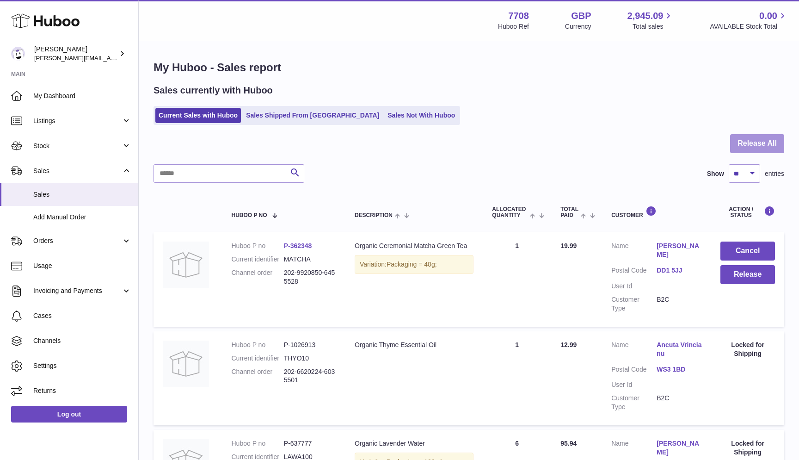
click at [779, 150] on button "Release All" at bounding box center [757, 143] width 54 height 19
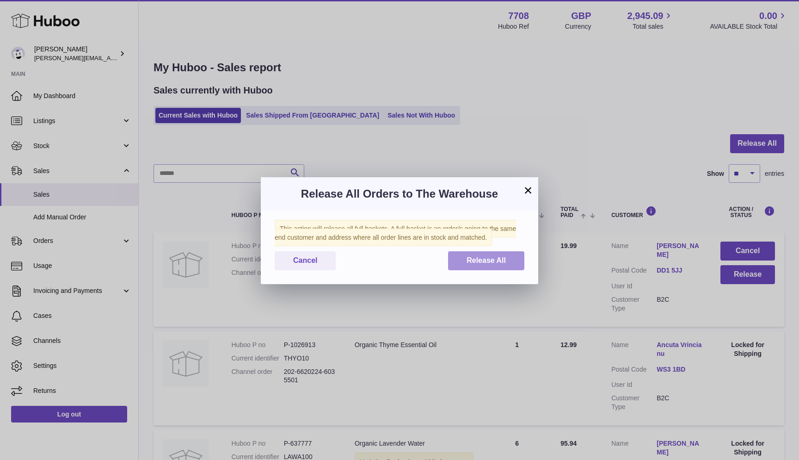
click at [519, 266] on button "Release All" at bounding box center [486, 260] width 76 height 19
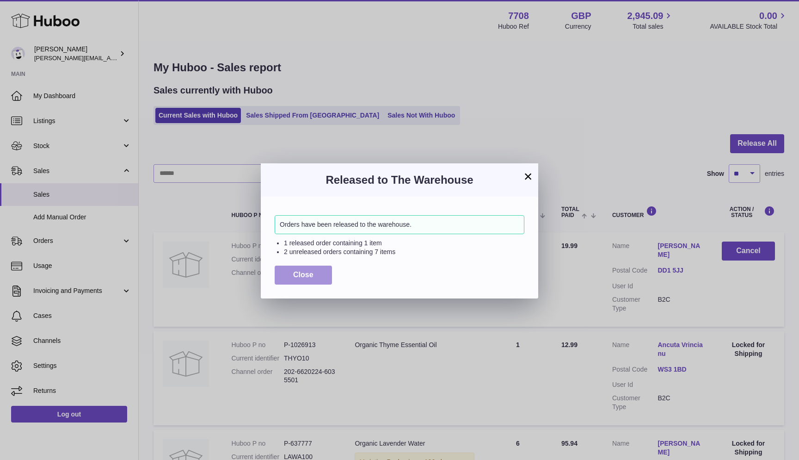
click at [315, 275] on button "Close" at bounding box center [303, 274] width 57 height 19
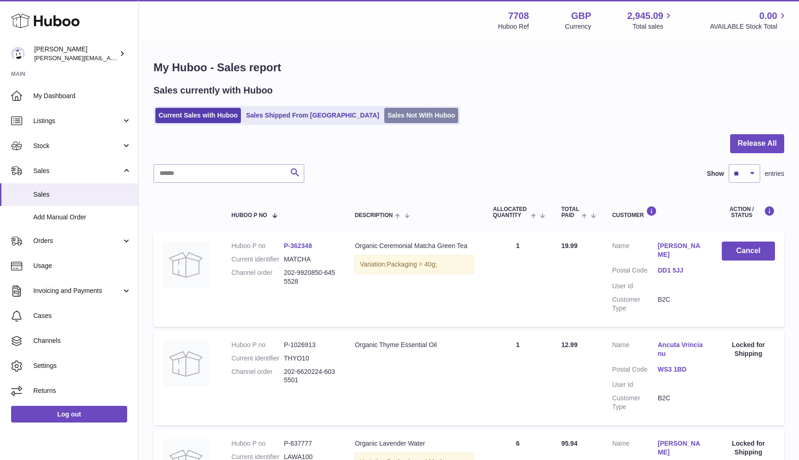
click at [384, 112] on link "Sales Not With Huboo" at bounding box center [421, 115] width 74 height 15
